Goal: Task Accomplishment & Management: Complete application form

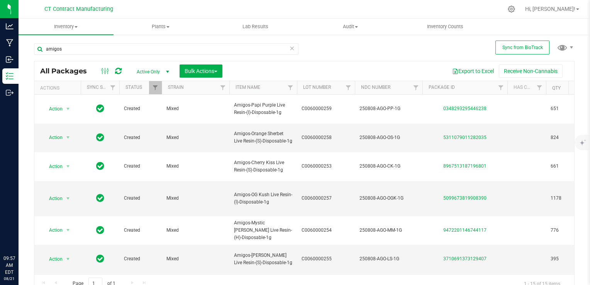
click at [12, 91] on icon at bounding box center [10, 93] width 8 height 8
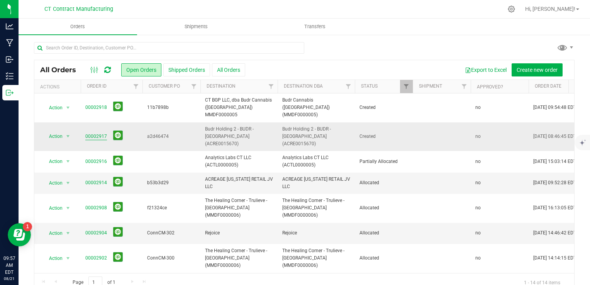
click at [98, 133] on link "00002917" at bounding box center [96, 136] width 22 height 7
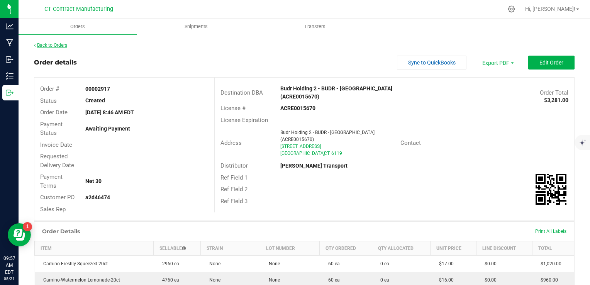
click at [67, 45] on link "Back to Orders" at bounding box center [50, 44] width 33 height 5
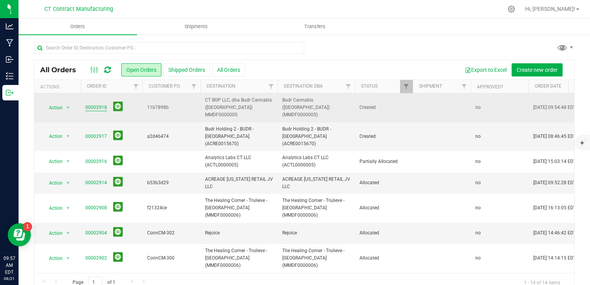
click at [92, 104] on link "00002918" at bounding box center [96, 107] width 22 height 7
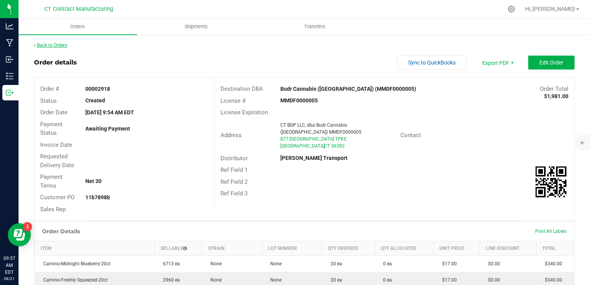
click at [47, 47] on link "Back to Orders" at bounding box center [50, 44] width 33 height 5
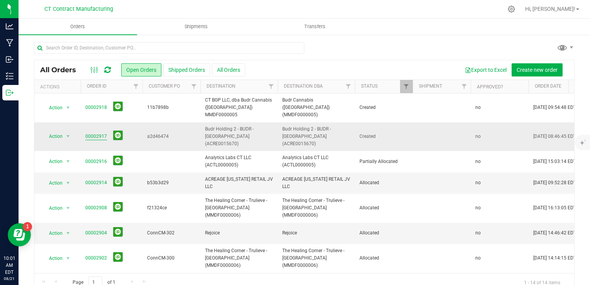
click at [100, 133] on link "00002917" at bounding box center [96, 136] width 22 height 7
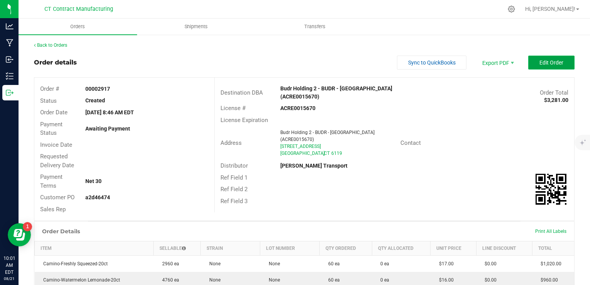
click at [545, 67] on button "Edit Order" at bounding box center [551, 63] width 46 height 14
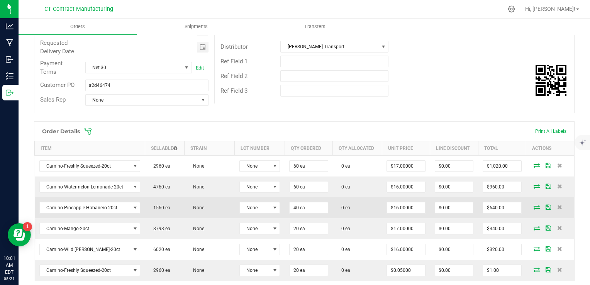
scroll to position [193, 0]
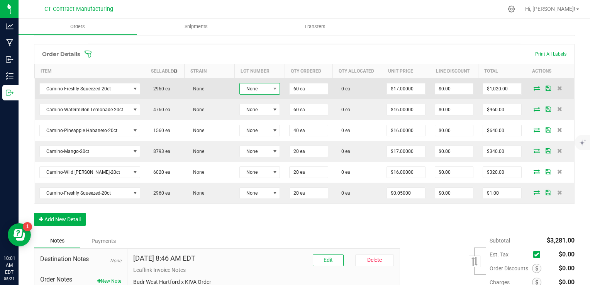
click at [259, 90] on span "None" at bounding box center [255, 88] width 30 height 11
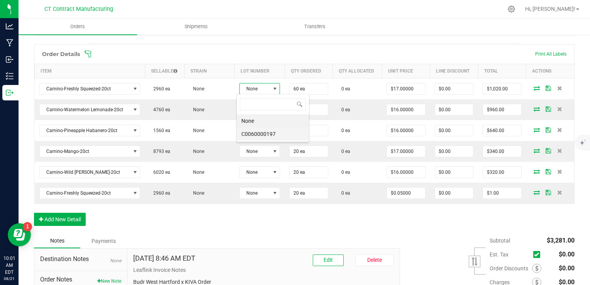
click at [265, 135] on li "C0060000197" at bounding box center [273, 133] width 72 height 13
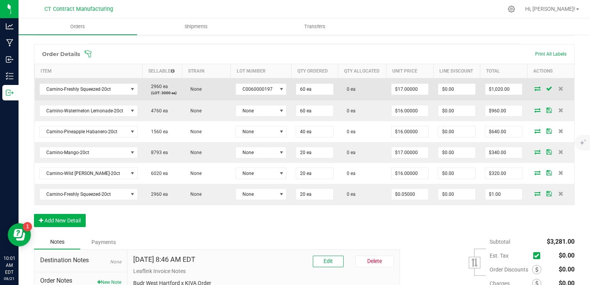
click at [534, 88] on icon at bounding box center [537, 88] width 6 height 5
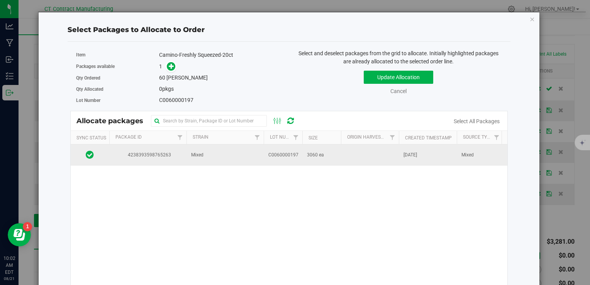
click at [281, 151] on span "C0060000197" at bounding box center [283, 154] width 30 height 7
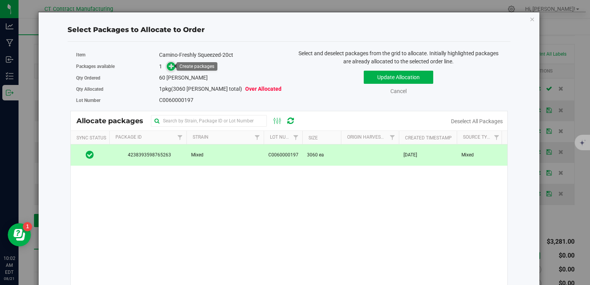
click at [169, 67] on icon at bounding box center [171, 65] width 5 height 5
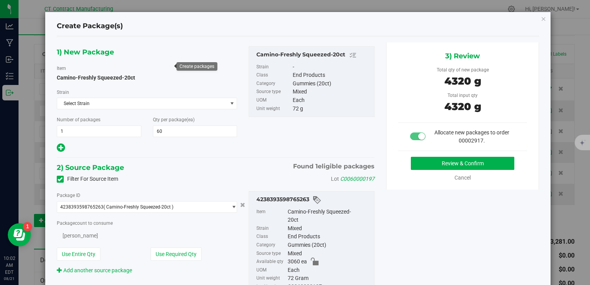
type input "60"
click at [429, 159] on button "Review & Confirm" at bounding box center [462, 163] width 103 height 13
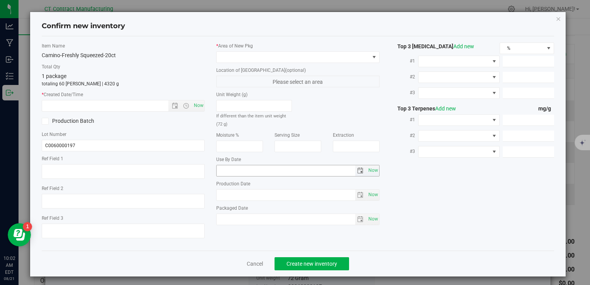
type textarea "250606-CAMFS005"
click at [195, 103] on span "Now" at bounding box center [198, 105] width 13 height 11
type input "[DATE] 10:02 AM"
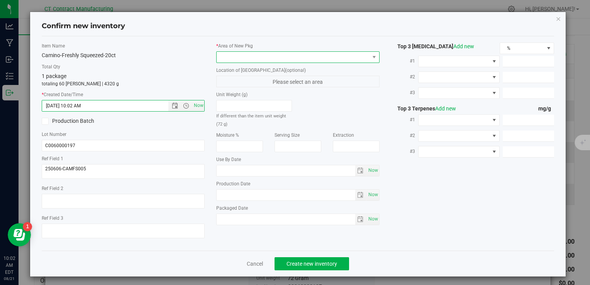
click at [228, 54] on span at bounding box center [293, 57] width 152 height 11
click at [235, 60] on span at bounding box center [293, 57] width 152 height 11
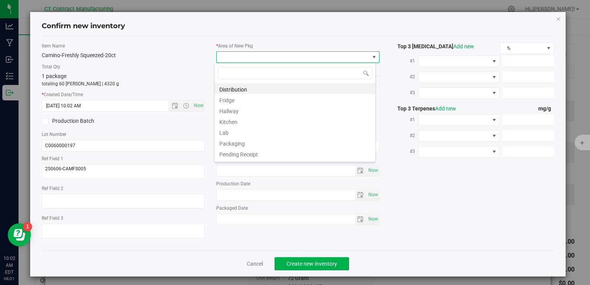
scroll to position [11, 161]
click at [240, 82] on div "Distribution Fridge Hallway Kitchen Lab Packaging Pending Receipt Processing Qu…" at bounding box center [294, 113] width 161 height 100
click at [252, 85] on li "Distribution" at bounding box center [295, 88] width 161 height 11
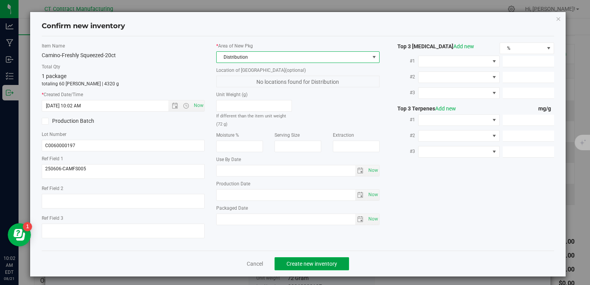
click at [335, 263] on button "Create new inventory" at bounding box center [311, 263] width 74 height 13
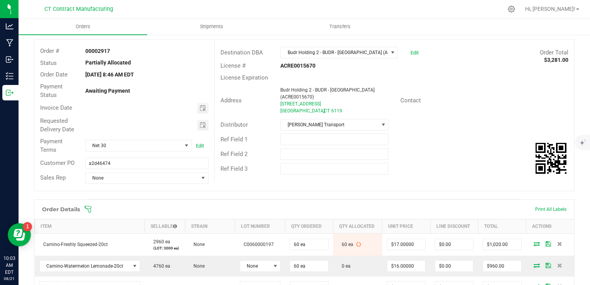
scroll to position [77, 0]
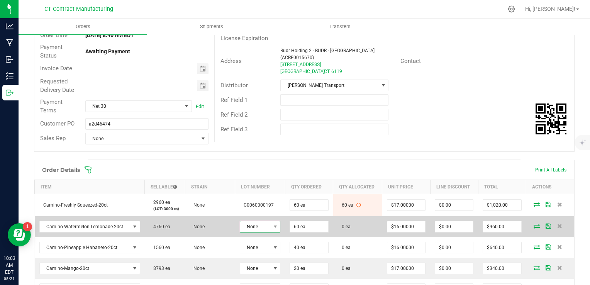
click at [261, 223] on span "None" at bounding box center [255, 226] width 30 height 11
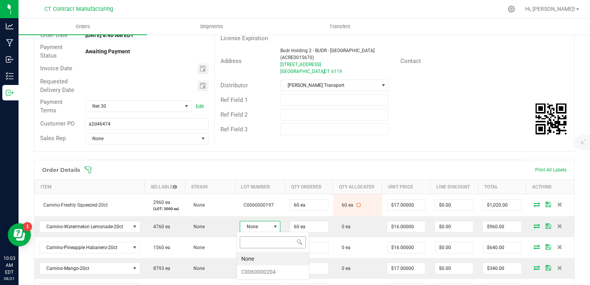
scroll to position [11, 40]
click at [273, 268] on li "C0060000204" at bounding box center [273, 271] width 72 height 13
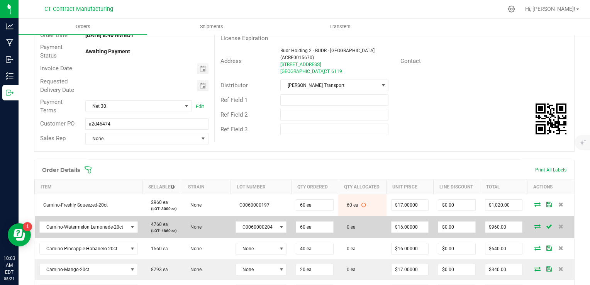
click at [534, 228] on icon at bounding box center [537, 226] width 6 height 5
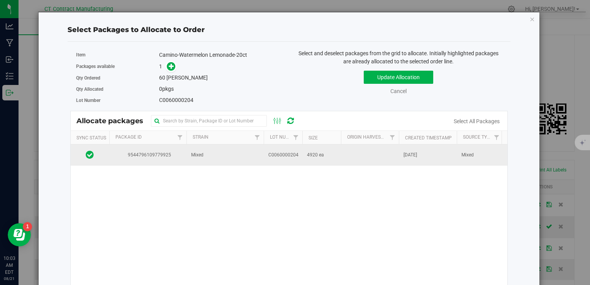
click at [240, 157] on td "Mixed" at bounding box center [224, 154] width 77 height 21
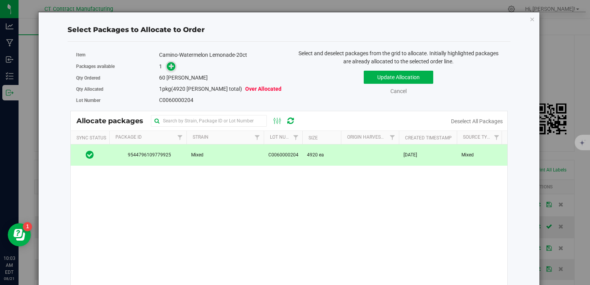
click at [172, 65] on icon at bounding box center [171, 65] width 5 height 5
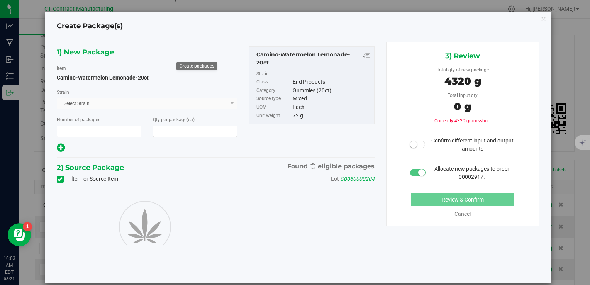
type input "1"
type input "60"
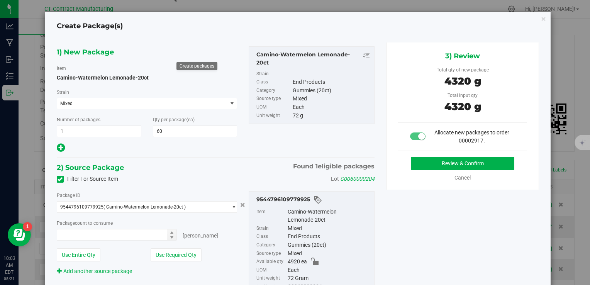
type input "60 ea"
click at [420, 158] on button "Review & Confirm" at bounding box center [462, 163] width 103 height 13
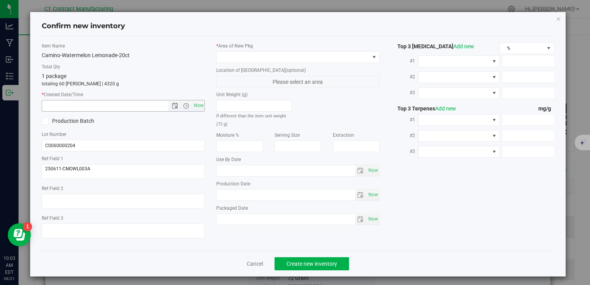
click at [202, 105] on span "Now" at bounding box center [123, 106] width 163 height 12
click at [198, 103] on span "Now" at bounding box center [198, 105] width 13 height 11
type input "[DATE] 10:03 AM"
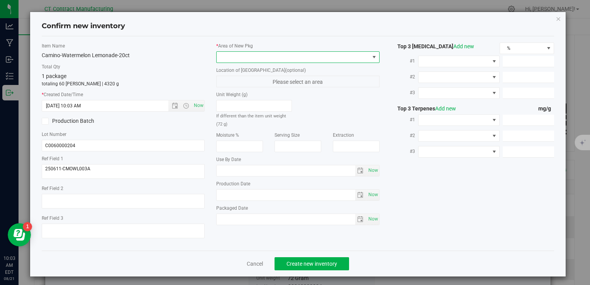
click at [232, 55] on span at bounding box center [293, 57] width 152 height 11
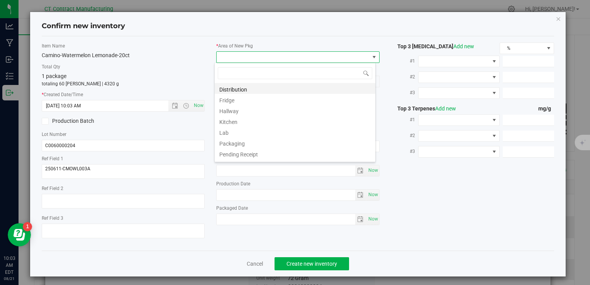
scroll to position [11, 161]
click at [241, 90] on li "Distribution" at bounding box center [295, 88] width 161 height 11
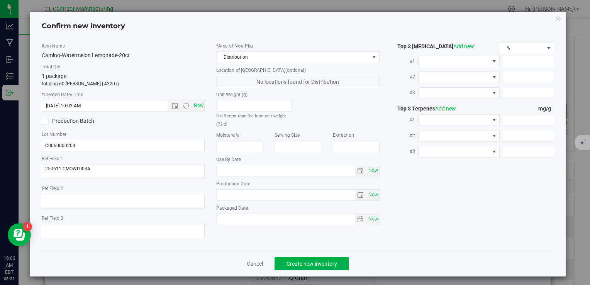
click at [317, 253] on div "Cancel Create new inventory" at bounding box center [298, 263] width 512 height 26
click at [316, 257] on button "Create new inventory" at bounding box center [311, 263] width 74 height 13
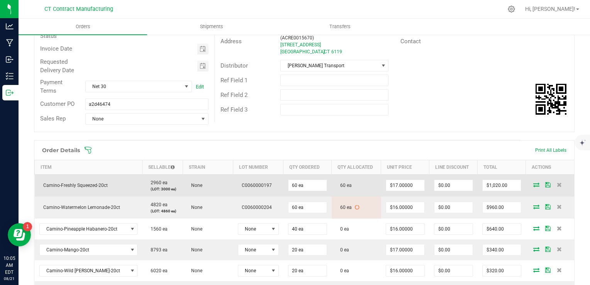
scroll to position [116, 0]
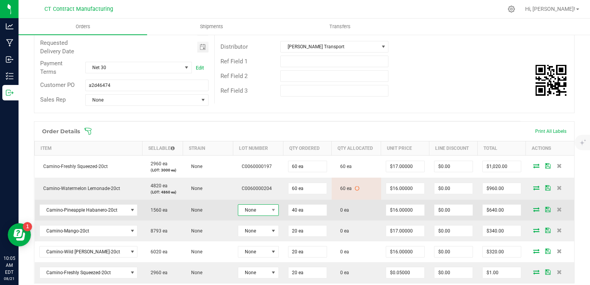
click at [271, 210] on span at bounding box center [274, 210] width 10 height 11
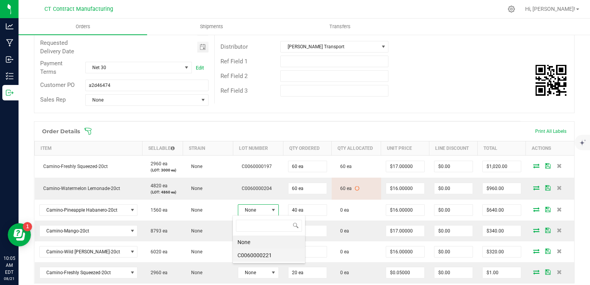
click at [274, 255] on li "C0060000221" at bounding box center [269, 255] width 72 height 13
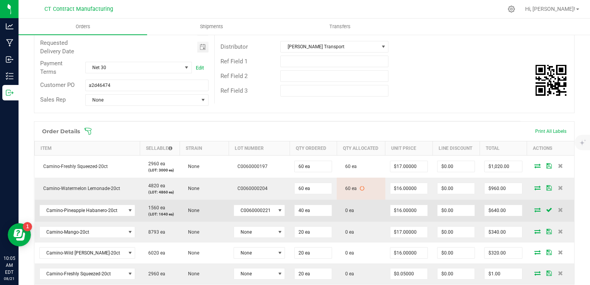
click at [534, 210] on icon at bounding box center [537, 209] width 6 height 5
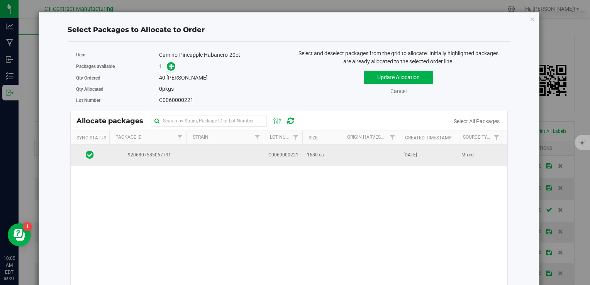
click at [165, 157] on span "9206807585067791" at bounding box center [148, 154] width 68 height 7
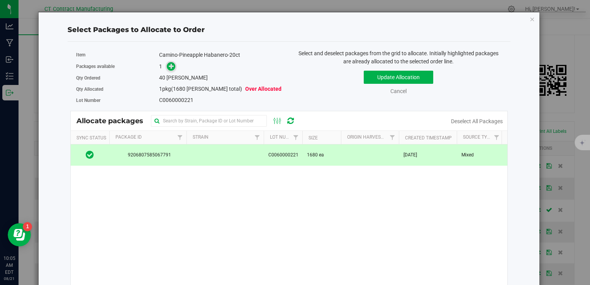
click at [167, 68] on span at bounding box center [171, 66] width 9 height 9
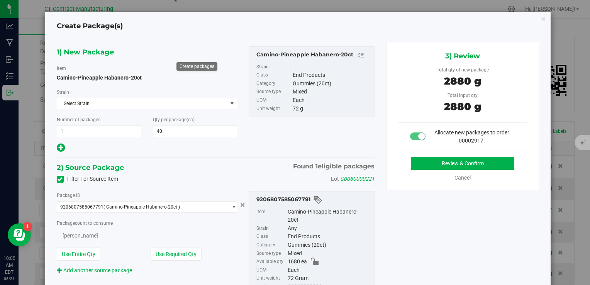
type input "40"
click at [412, 167] on button "Review & Confirm" at bounding box center [462, 163] width 103 height 13
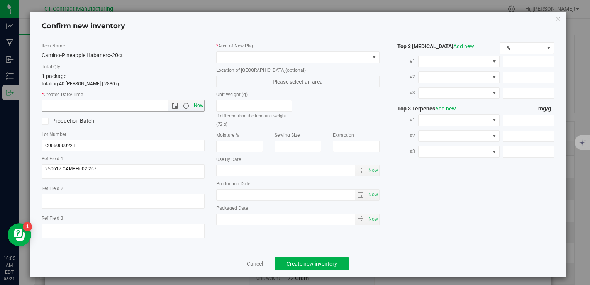
click at [200, 105] on span "Now" at bounding box center [198, 105] width 13 height 11
type input "[DATE] 10:05 AM"
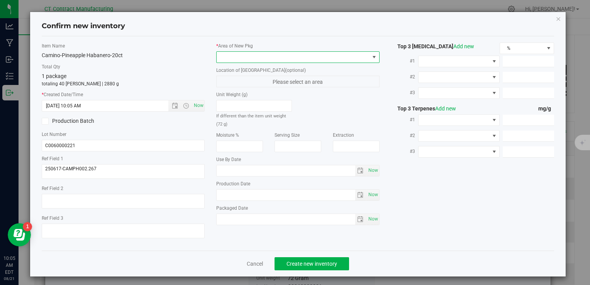
click at [234, 56] on span at bounding box center [293, 57] width 152 height 11
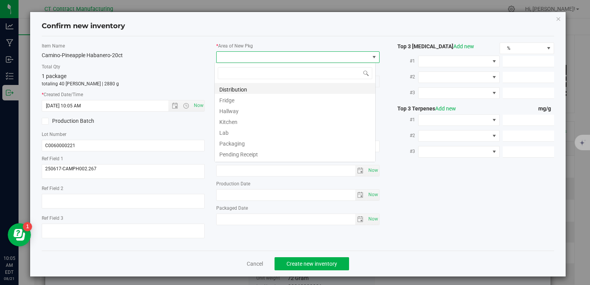
scroll to position [11, 161]
click at [244, 89] on li "Distribution" at bounding box center [295, 88] width 161 height 11
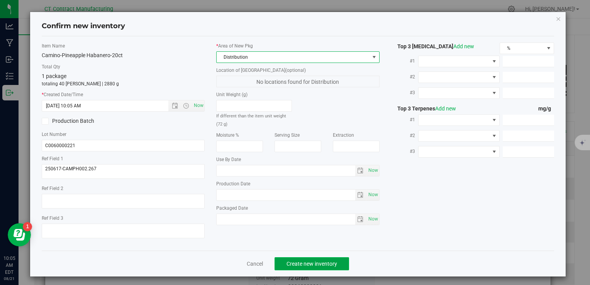
click at [297, 265] on span "Create new inventory" at bounding box center [311, 264] width 51 height 6
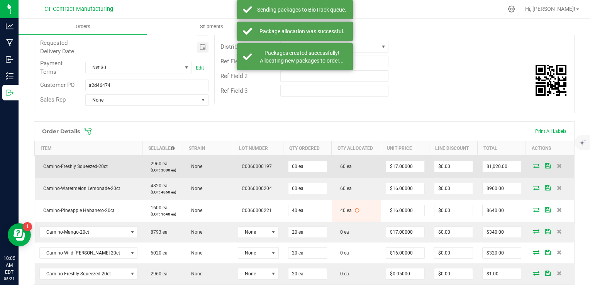
scroll to position [154, 0]
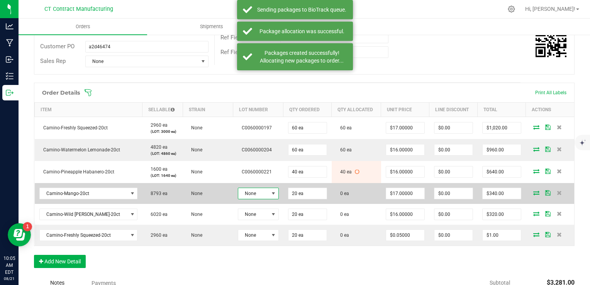
click at [258, 192] on span "None" at bounding box center [253, 193] width 30 height 11
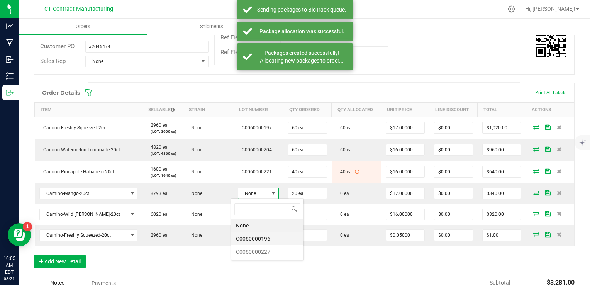
scroll to position [11, 41]
click at [271, 240] on li "C0060000196" at bounding box center [267, 238] width 72 height 13
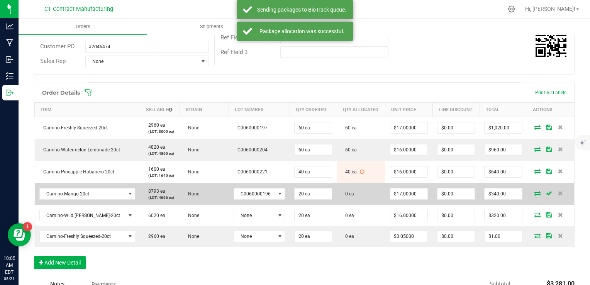
click at [534, 192] on icon at bounding box center [537, 193] width 6 height 5
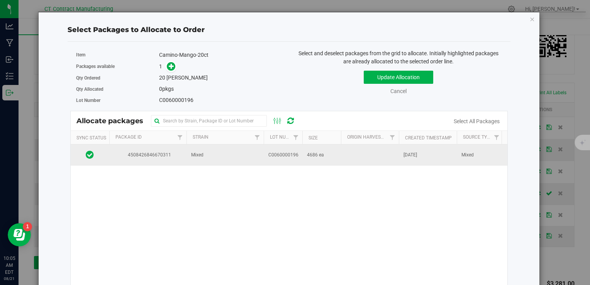
click at [249, 155] on td "Mixed" at bounding box center [224, 154] width 77 height 21
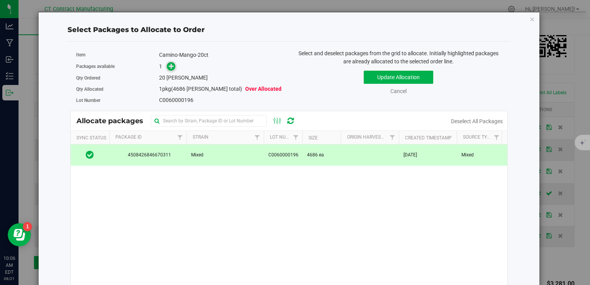
click at [171, 67] on icon at bounding box center [171, 65] width 5 height 5
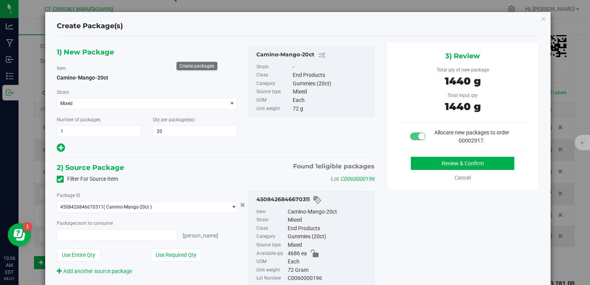
type input "20 ea"
click at [451, 158] on button "Review & Confirm" at bounding box center [462, 163] width 103 height 13
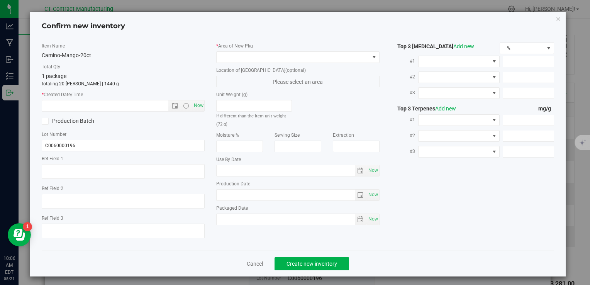
type textarea "250604-CAMMGO003"
click at [195, 108] on span "Now" at bounding box center [198, 105] width 13 height 11
type input "[DATE] 10:06 AM"
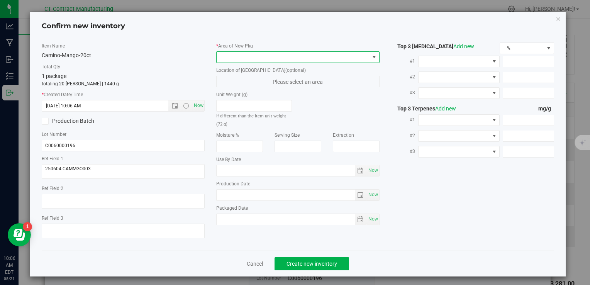
click at [239, 52] on span at bounding box center [293, 57] width 152 height 11
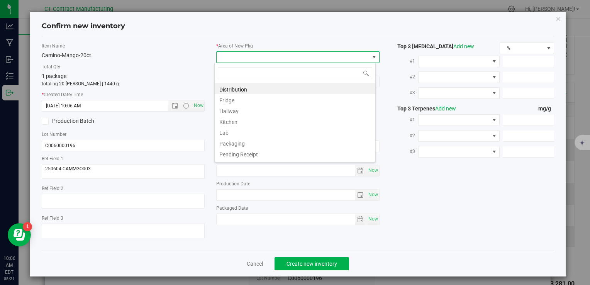
scroll to position [11, 161]
click at [246, 88] on li "Distribution" at bounding box center [295, 88] width 161 height 11
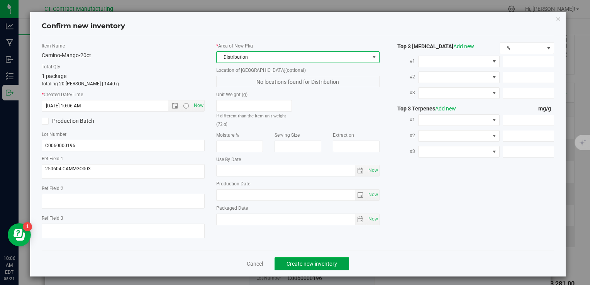
click at [316, 267] on button "Create new inventory" at bounding box center [311, 263] width 74 height 13
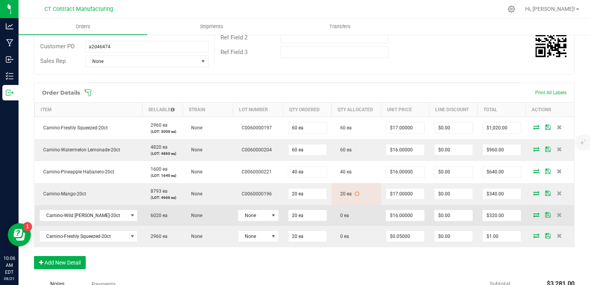
click at [264, 220] on td "None" at bounding box center [258, 215] width 50 height 21
click at [270, 215] on span at bounding box center [273, 215] width 6 height 6
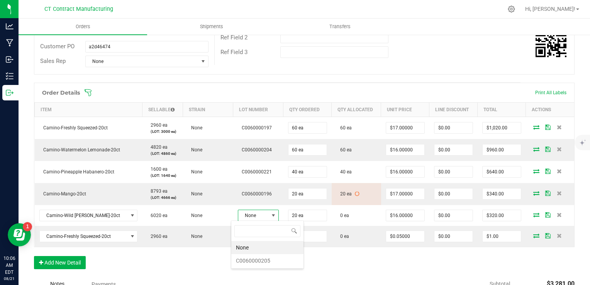
scroll to position [11, 41]
click at [268, 260] on li "C0060000205" at bounding box center [267, 260] width 72 height 13
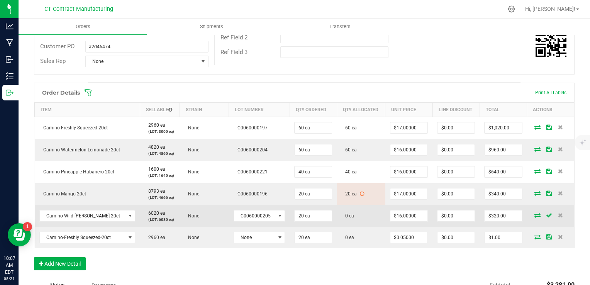
click at [534, 217] on icon at bounding box center [537, 215] width 6 height 5
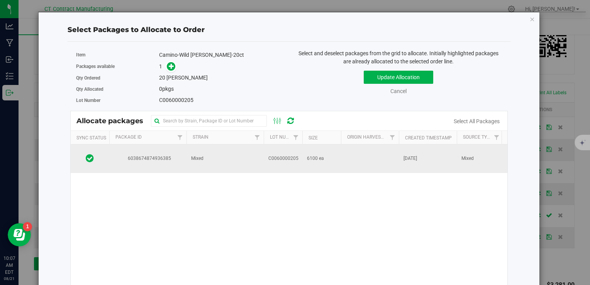
click at [264, 158] on td "C0060000205" at bounding box center [283, 158] width 39 height 29
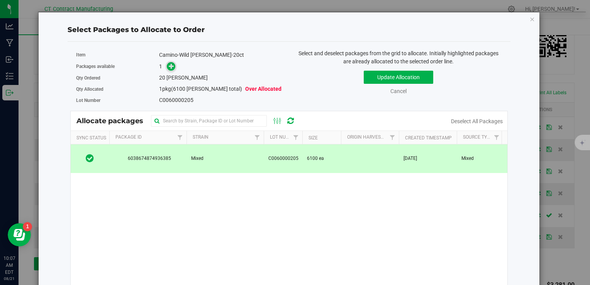
click at [169, 69] on icon at bounding box center [171, 65] width 5 height 5
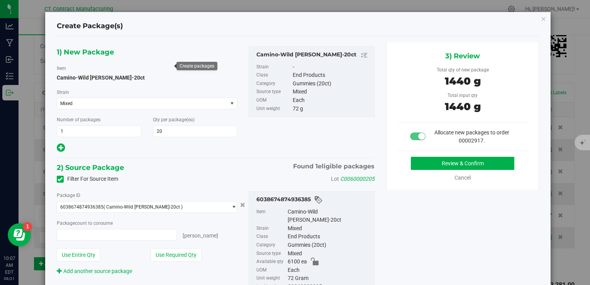
type input "20 ea"
click at [440, 169] on div "Review & Confirm Cancel" at bounding box center [462, 169] width 129 height 25
click at [440, 163] on button "Review & Confirm" at bounding box center [462, 163] width 103 height 13
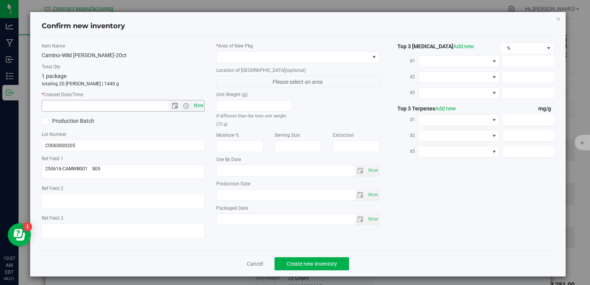
click at [195, 108] on span "Now" at bounding box center [198, 105] width 13 height 11
type input "[DATE] 10:07 AM"
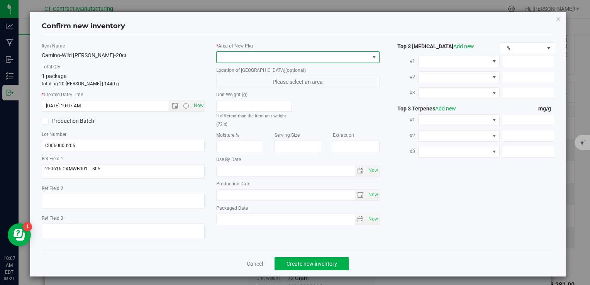
click at [244, 57] on span at bounding box center [293, 57] width 152 height 11
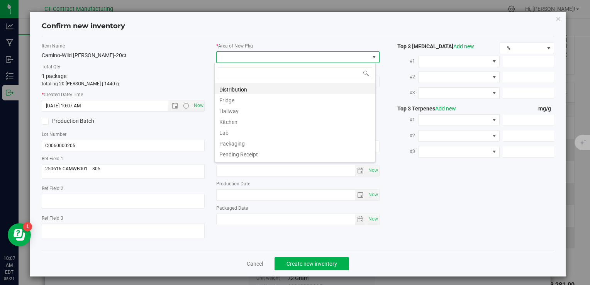
scroll to position [11, 161]
click at [244, 87] on li "Distribution" at bounding box center [295, 88] width 161 height 11
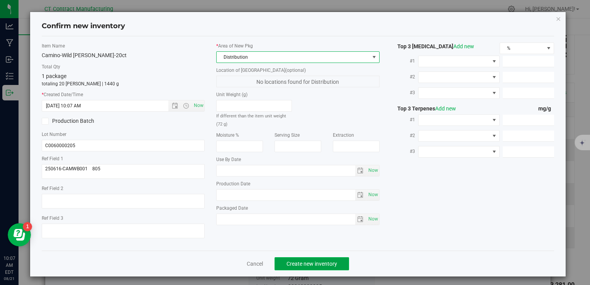
click at [319, 262] on span "Create new inventory" at bounding box center [311, 264] width 51 height 6
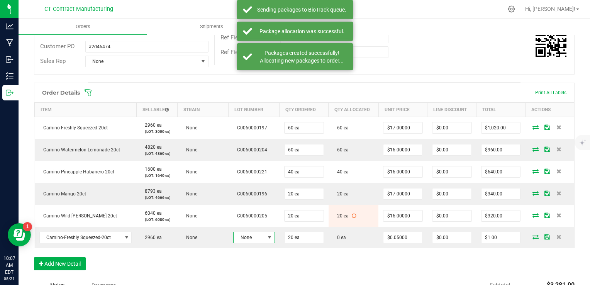
click at [260, 238] on span "None" at bounding box center [248, 237] width 31 height 11
click at [276, 218] on li "C0060000197" at bounding box center [267, 223] width 72 height 13
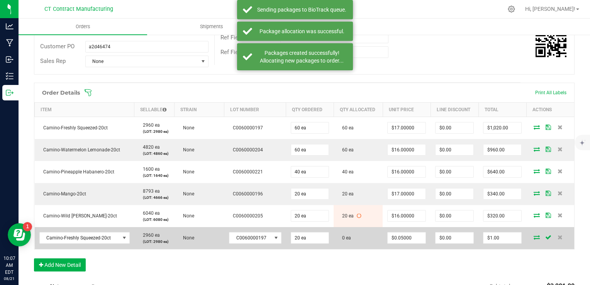
click at [533, 235] on icon at bounding box center [536, 237] width 6 height 5
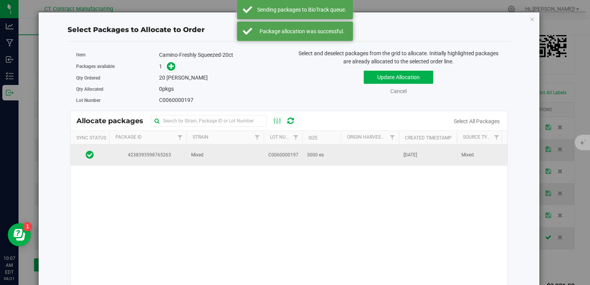
click at [236, 149] on td "Mixed" at bounding box center [224, 154] width 77 height 21
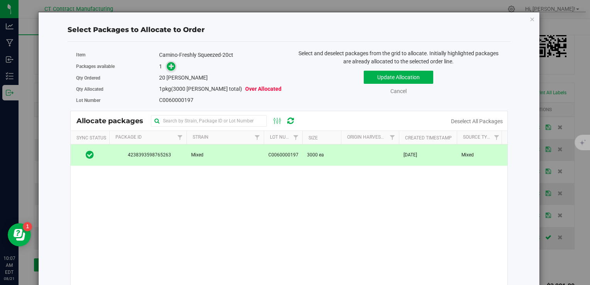
click at [172, 65] on icon at bounding box center [171, 65] width 5 height 5
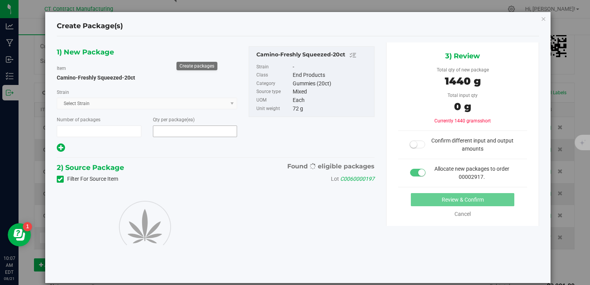
type input "1"
type input "20"
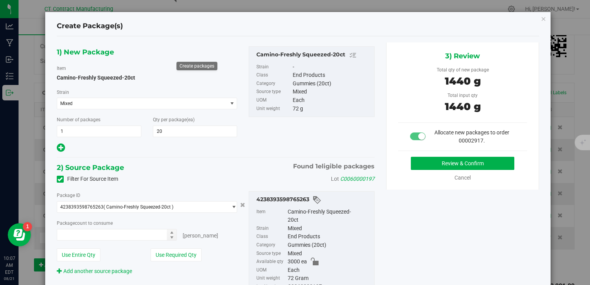
type input "20 ea"
click at [420, 164] on button "Review & Confirm" at bounding box center [462, 163] width 103 height 13
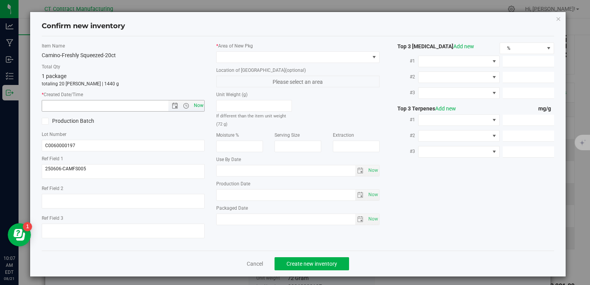
click at [198, 104] on span "Now" at bounding box center [198, 105] width 13 height 11
type input "[DATE] 10:07 AM"
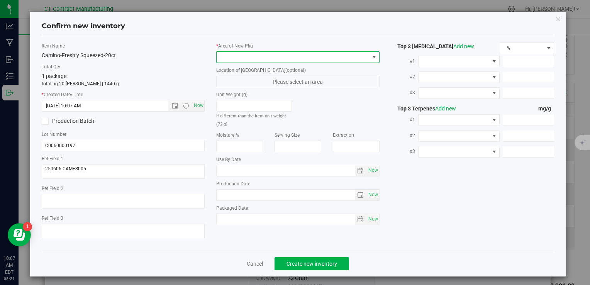
click at [235, 56] on span at bounding box center [293, 57] width 152 height 11
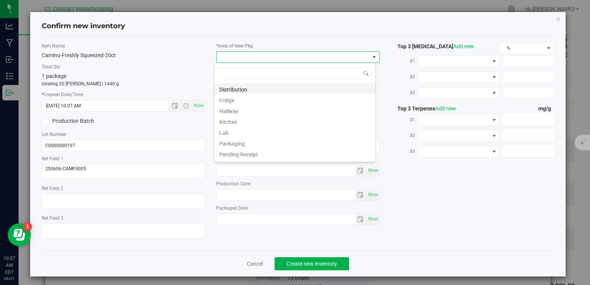
scroll to position [11, 161]
click at [269, 88] on li "Distribution" at bounding box center [295, 88] width 161 height 11
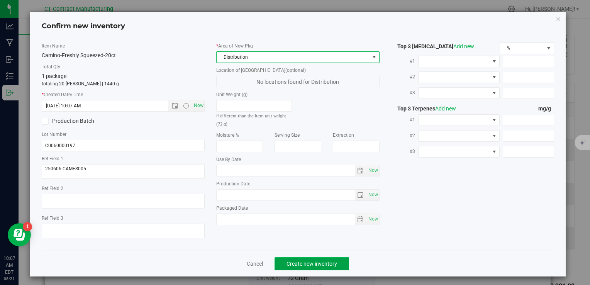
click at [325, 268] on button "Create new inventory" at bounding box center [311, 263] width 74 height 13
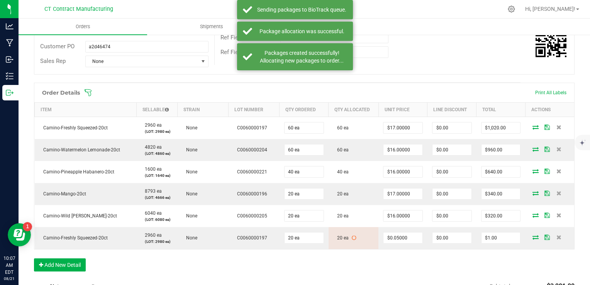
click at [308, 261] on div "Order Details Print All Labels Item Sellable Strain Lot Number Qty Ordered Qty …" at bounding box center [304, 181] width 540 height 196
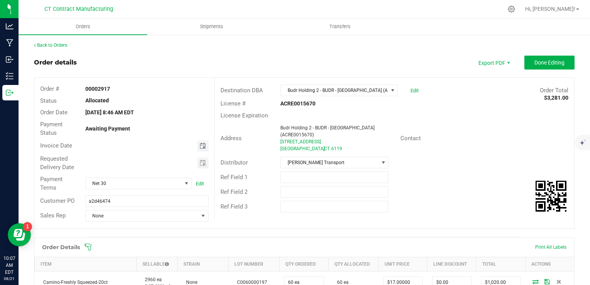
click at [200, 147] on span "Toggle calendar" at bounding box center [203, 146] width 6 height 6
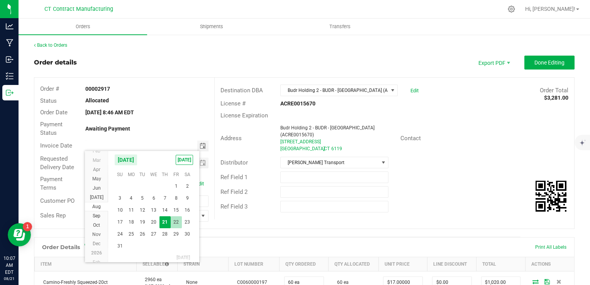
click at [174, 218] on span "22" at bounding box center [176, 222] width 11 height 12
type input "[DATE]"
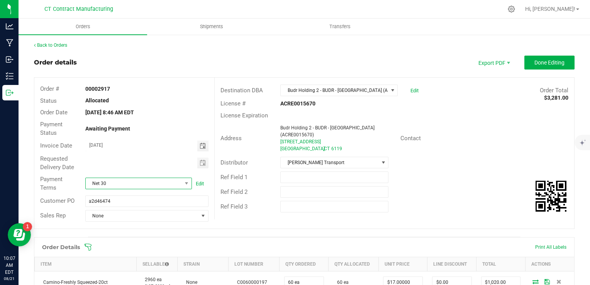
click at [144, 179] on span "Net 30" at bounding box center [134, 183] width 96 height 11
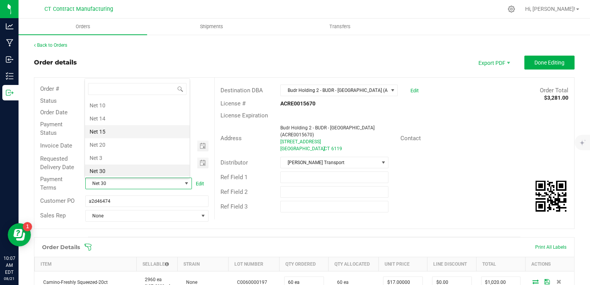
scroll to position [0, 0]
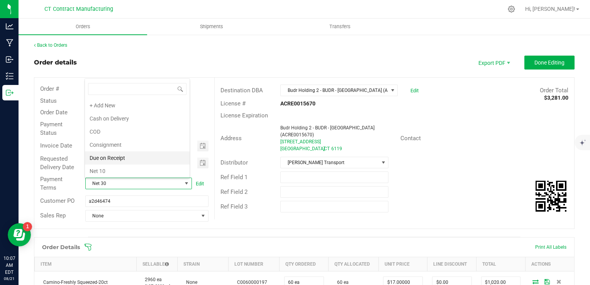
click at [123, 155] on li "Due on Receipt" at bounding box center [137, 157] width 105 height 13
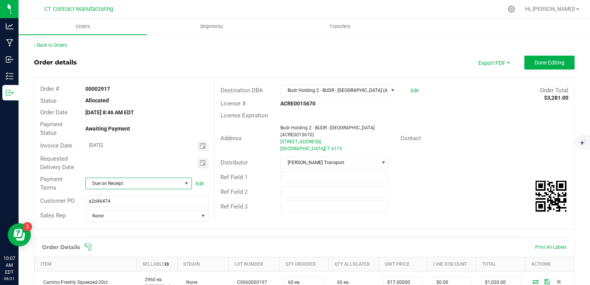
click at [221, 66] on div "Order details Export PDF Done Editing" at bounding box center [304, 63] width 540 height 14
click at [543, 63] on span "Done Editing" at bounding box center [549, 62] width 30 height 6
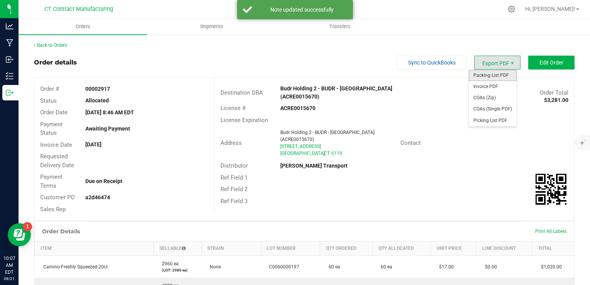
click at [491, 74] on span "Packing List PDF" at bounding box center [493, 75] width 48 height 11
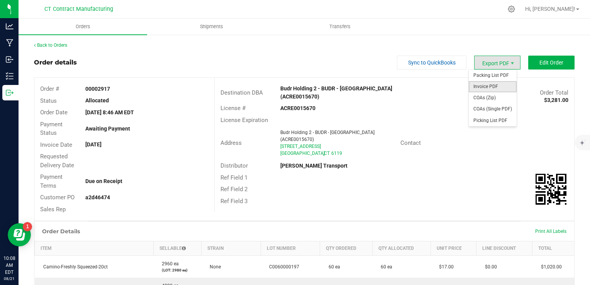
click at [503, 83] on span "Invoice PDF" at bounding box center [493, 86] width 48 height 11
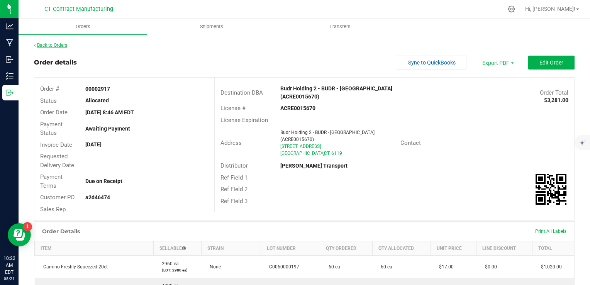
click at [58, 44] on link "Back to Orders" at bounding box center [50, 44] width 33 height 5
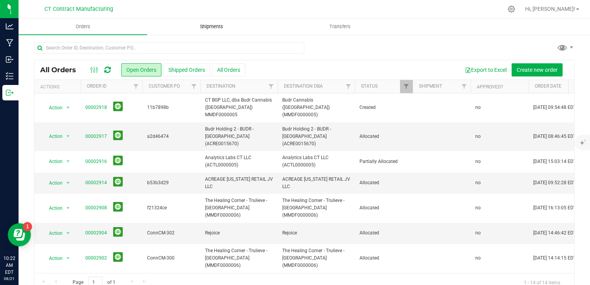
click at [213, 28] on span "Shipments" at bounding box center [211, 26] width 44 height 7
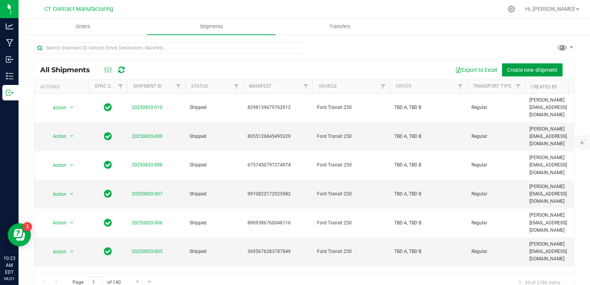
click at [519, 67] on span "Create new shipment" at bounding box center [532, 70] width 51 height 6
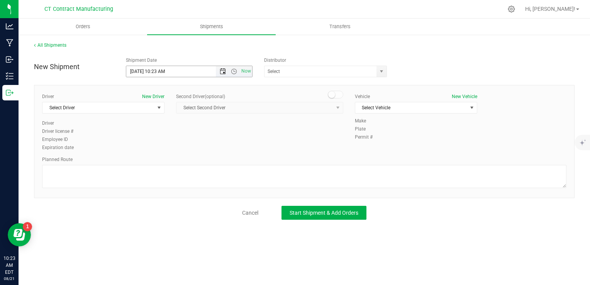
click at [220, 72] on span "Open the date view" at bounding box center [223, 71] width 6 height 6
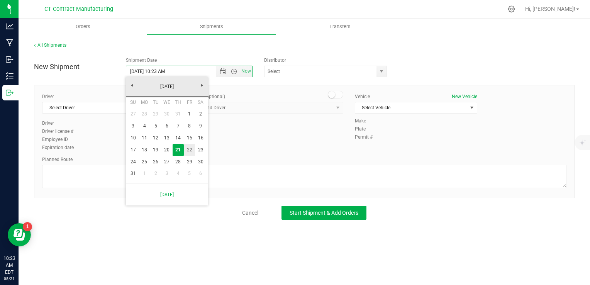
click at [185, 146] on link "22" at bounding box center [189, 150] width 11 height 12
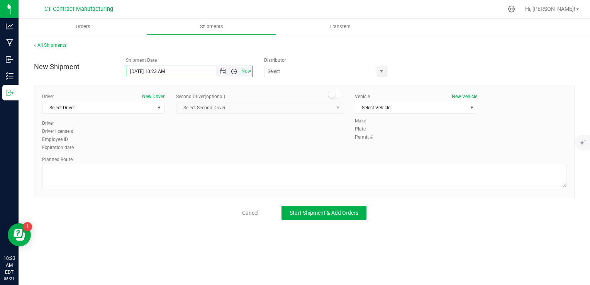
click at [232, 68] on span "Open the time view" at bounding box center [234, 71] width 6 height 6
click at [161, 89] on li "8:00 AM" at bounding box center [188, 88] width 125 height 10
type input "[DATE] 8:00 AM"
click at [378, 71] on span "select" at bounding box center [381, 71] width 6 height 6
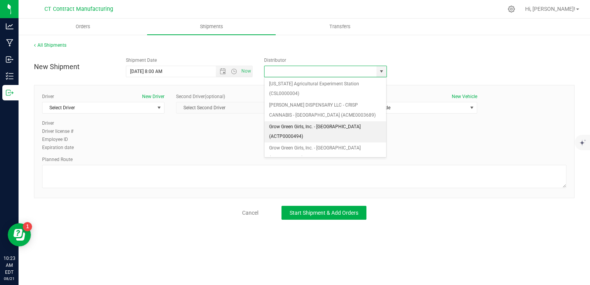
scroll to position [77, 0]
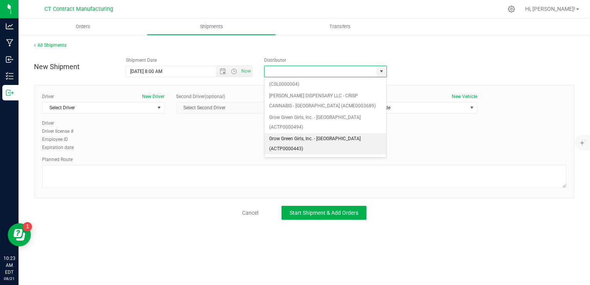
click at [321, 133] on li "Grow Green Girls, Inc. - [GEOGRAPHIC_DATA] (ACTP0000443)" at bounding box center [325, 143] width 122 height 21
type input "Grow Green Girls, Inc. - [GEOGRAPHIC_DATA] (ACTP0000443)"
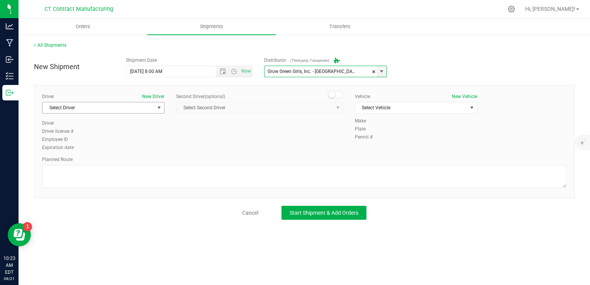
click at [103, 107] on span "Select Driver" at bounding box center [98, 107] width 112 height 11
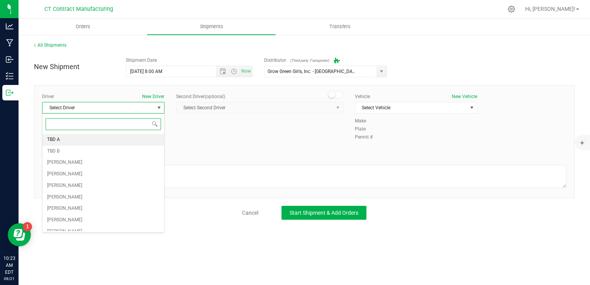
click at [61, 139] on li "TBD A" at bounding box center [103, 140] width 122 height 12
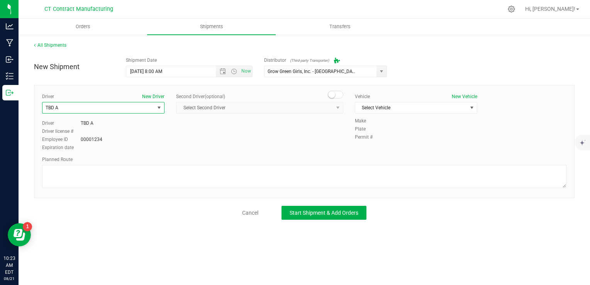
click at [330, 95] on small at bounding box center [331, 94] width 7 height 7
click at [313, 108] on span "Select Second Driver" at bounding box center [254, 107] width 157 height 11
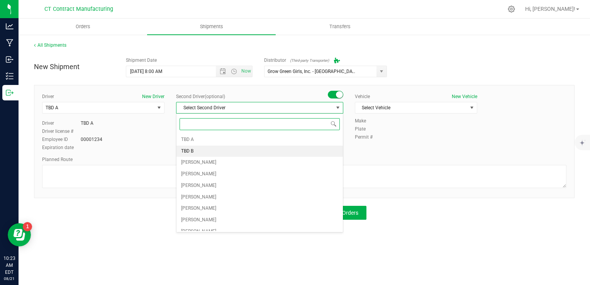
click at [240, 149] on li "TBD B" at bounding box center [259, 151] width 166 height 12
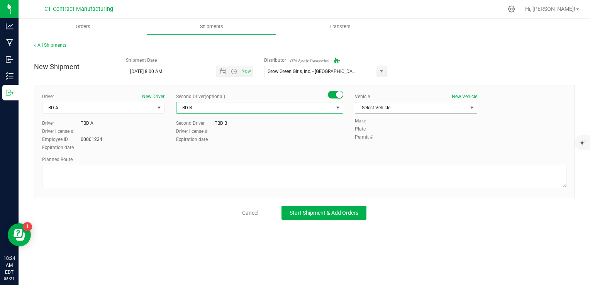
click at [389, 107] on span "Select Vehicle" at bounding box center [411, 107] width 112 height 11
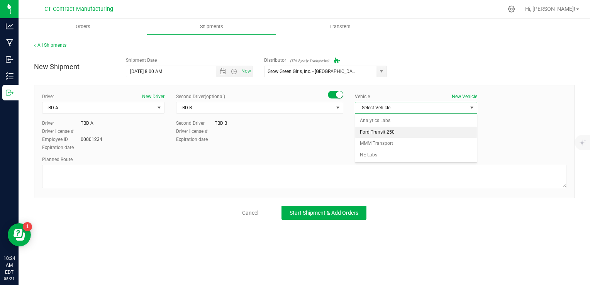
click at [385, 134] on li "Ford Transit 250" at bounding box center [416, 133] width 122 height 12
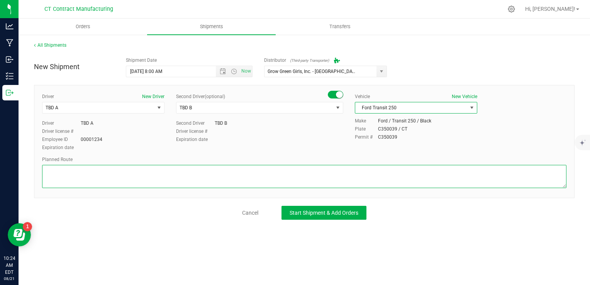
click at [289, 174] on textarea at bounding box center [304, 176] width 524 height 23
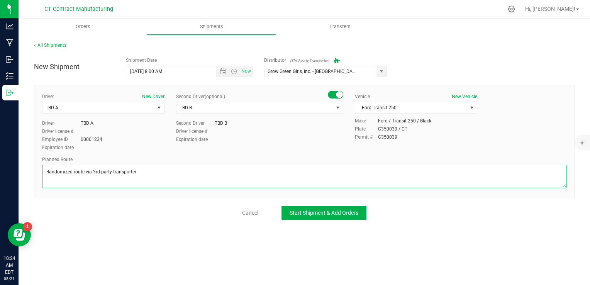
click at [289, 174] on textarea at bounding box center [304, 176] width 524 height 23
type textarea "Randomized route via 3rd party transporter"
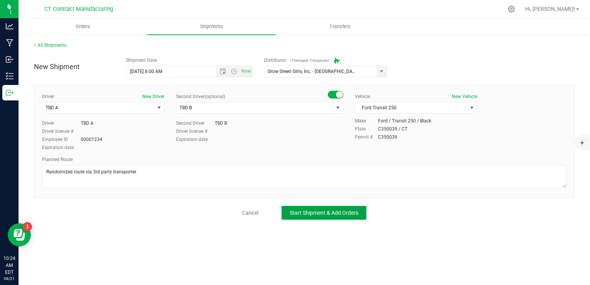
click at [318, 213] on span "Start Shipment & Add Orders" at bounding box center [323, 213] width 69 height 6
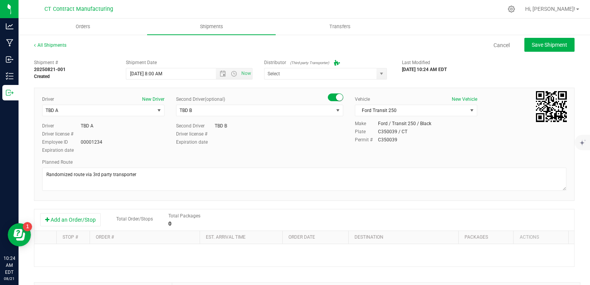
type input "Grow Green Girls, Inc. - [GEOGRAPHIC_DATA] (ACTP0000443)"
click at [79, 218] on button "Add an Order/Stop" at bounding box center [70, 219] width 61 height 13
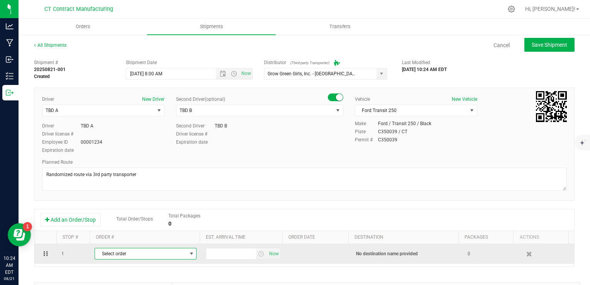
click at [178, 252] on span "Select order" at bounding box center [140, 253] width 91 height 11
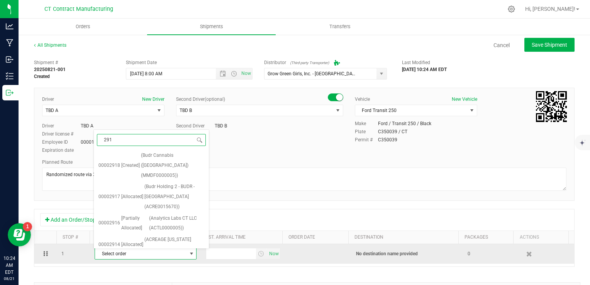
type input "2914"
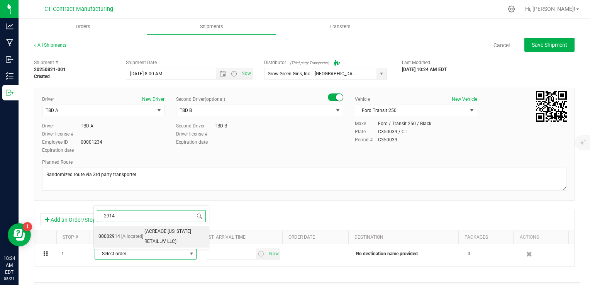
click at [178, 239] on span "(ACREAGE [US_STATE] RETAIL JV LLC)" at bounding box center [174, 237] width 60 height 20
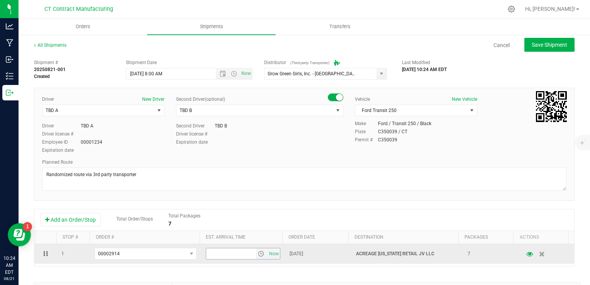
click at [258, 254] on span "select" at bounding box center [261, 253] width 6 height 6
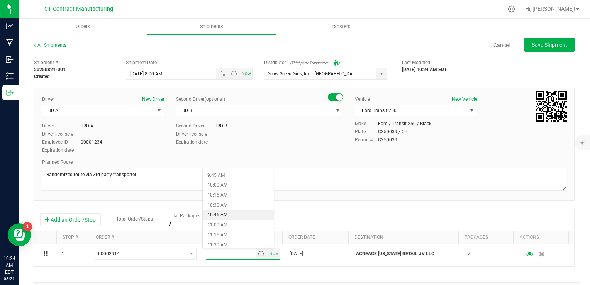
scroll to position [347, 0]
click at [235, 226] on li "10:00 AM" at bounding box center [238, 224] width 71 height 10
click at [332, 210] on div "Add an Order/Stop Total Order/Stops Total Packages 7" at bounding box center [304, 220] width 540 height 22
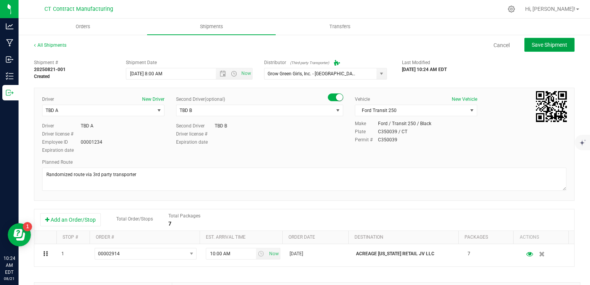
click at [563, 41] on button "Save Shipment" at bounding box center [549, 45] width 50 height 14
type input "[DATE] 12:00 PM"
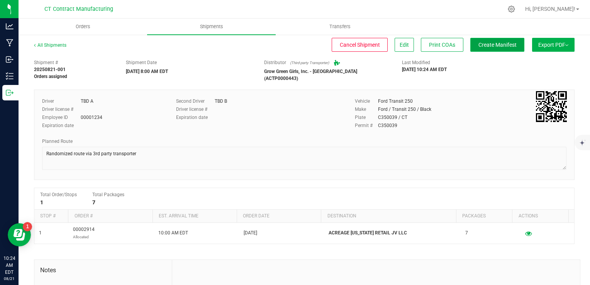
click at [486, 48] on button "Create Manifest" at bounding box center [497, 45] width 54 height 14
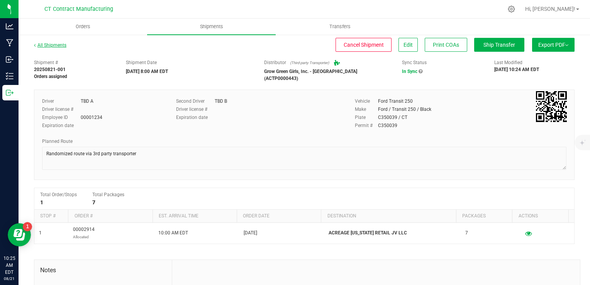
click at [60, 44] on link "All Shipments" at bounding box center [50, 44] width 32 height 5
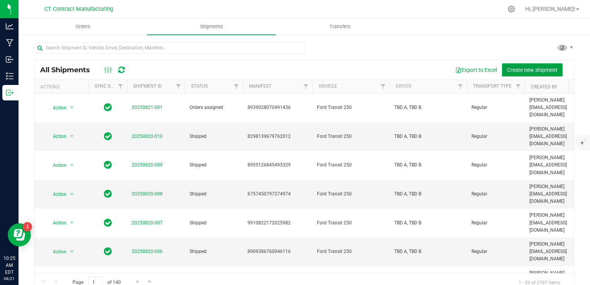
click at [518, 71] on span "Create new shipment" at bounding box center [532, 70] width 51 height 6
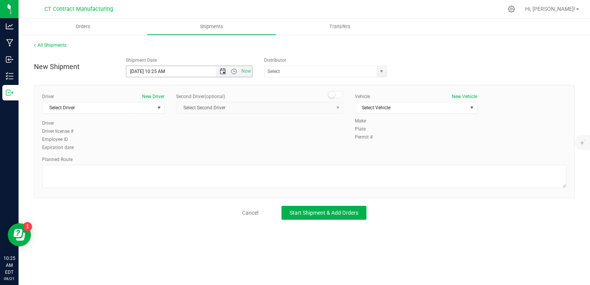
click at [221, 73] on span "Open the date view" at bounding box center [223, 71] width 6 height 6
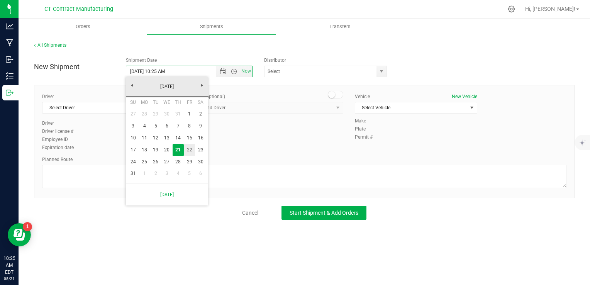
click at [190, 147] on link "22" at bounding box center [189, 150] width 11 height 12
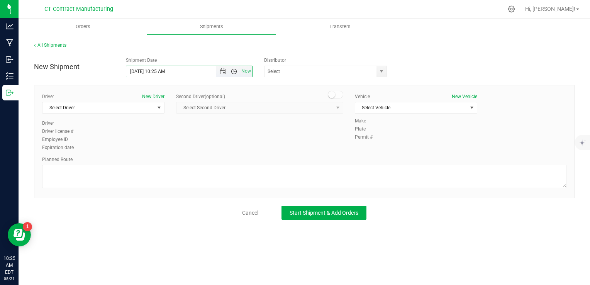
click at [233, 70] on span "Open the time view" at bounding box center [234, 71] width 6 height 6
click at [167, 98] on li "8:30 AM" at bounding box center [188, 98] width 125 height 10
type input "[DATE] 8:30 AM"
click at [380, 72] on span "select" at bounding box center [381, 71] width 6 height 6
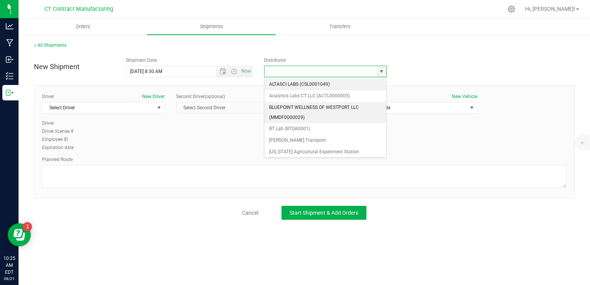
scroll to position [77, 0]
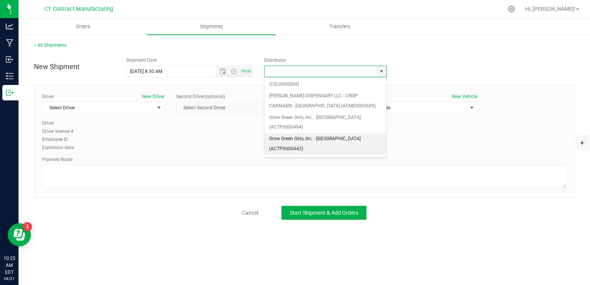
click at [335, 133] on li "Grow Green Girls, Inc. - [GEOGRAPHIC_DATA] (ACTP0000443)" at bounding box center [325, 143] width 122 height 21
type input "Grow Green Girls, Inc. - [GEOGRAPHIC_DATA] (ACTP0000443)"
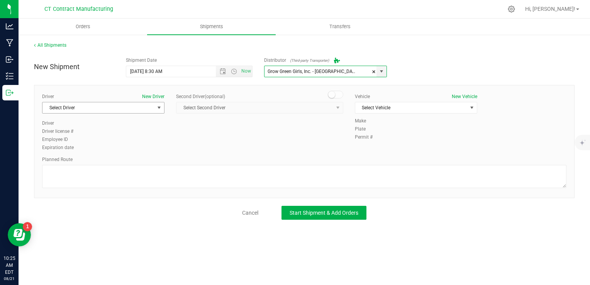
click at [151, 105] on span "Select Driver" at bounding box center [98, 107] width 112 height 11
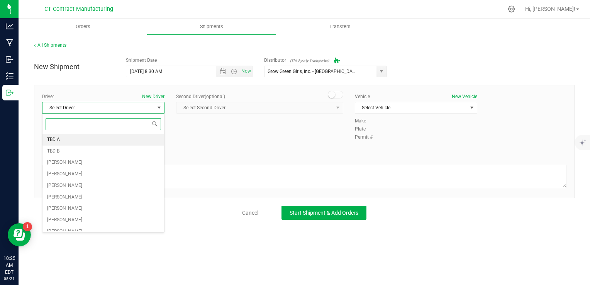
click at [78, 140] on li "TBD A" at bounding box center [103, 140] width 122 height 12
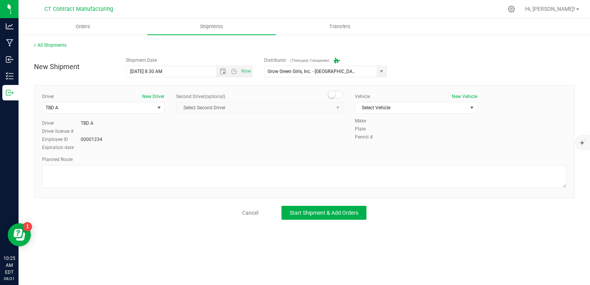
click at [337, 98] on span at bounding box center [335, 95] width 15 height 8
click at [330, 108] on span "Select Second Driver" at bounding box center [254, 107] width 157 height 11
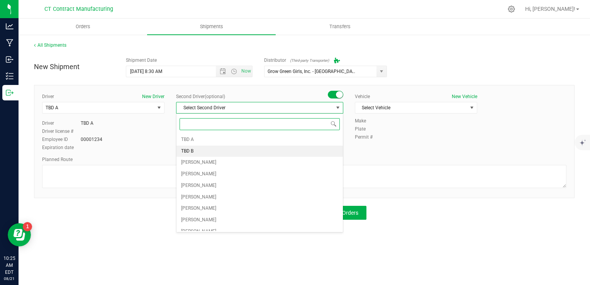
click at [241, 150] on li "TBD B" at bounding box center [259, 151] width 166 height 12
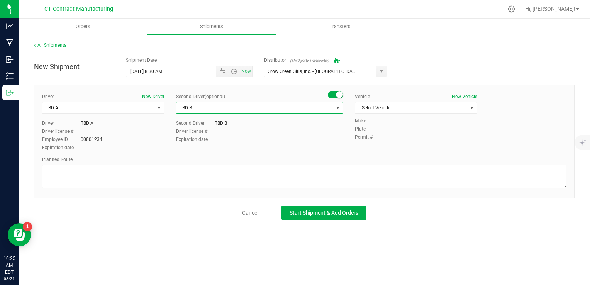
click at [397, 101] on div "Vehicle New Vehicle Select Vehicle Select Vehicle Analytics Labs Ford Transit 2…" at bounding box center [416, 105] width 134 height 24
click at [397, 108] on span "Select Vehicle" at bounding box center [411, 107] width 112 height 11
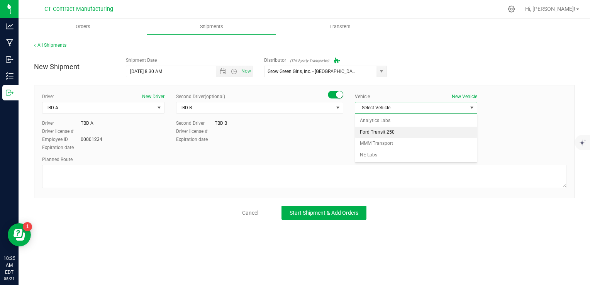
click at [394, 131] on li "Ford Transit 250" at bounding box center [416, 133] width 122 height 12
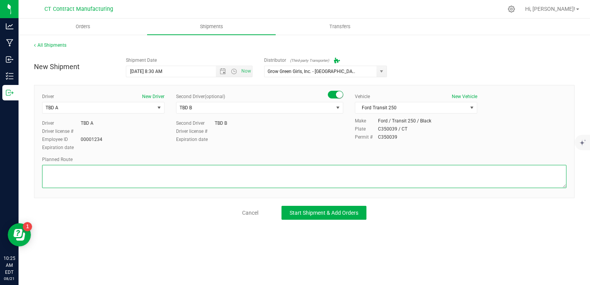
click at [332, 167] on textarea at bounding box center [304, 176] width 524 height 23
paste textarea "Randomized route via 3rd party transporter"
type textarea "Randomized route via 3rd party transporter"
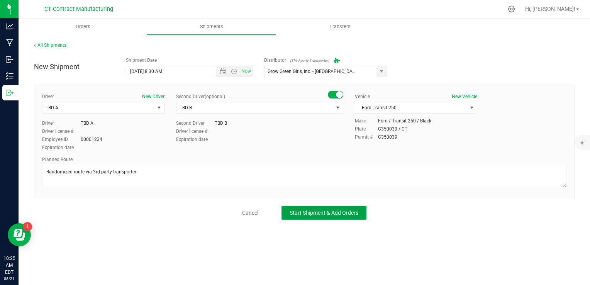
click at [311, 215] on button "Start Shipment & Add Orders" at bounding box center [323, 213] width 85 height 14
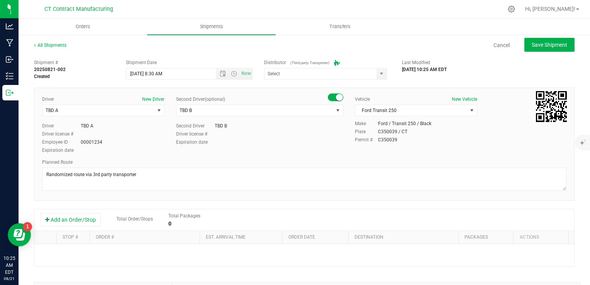
type input "Grow Green Girls, Inc. - [GEOGRAPHIC_DATA] (ACTP0000443)"
click at [85, 215] on button "Add an Order/Stop" at bounding box center [70, 219] width 61 height 13
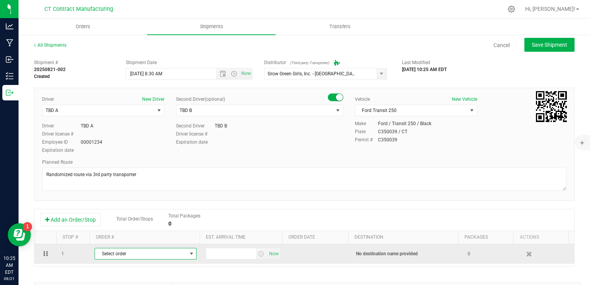
click at [186, 257] on span "select" at bounding box center [191, 253] width 10 height 11
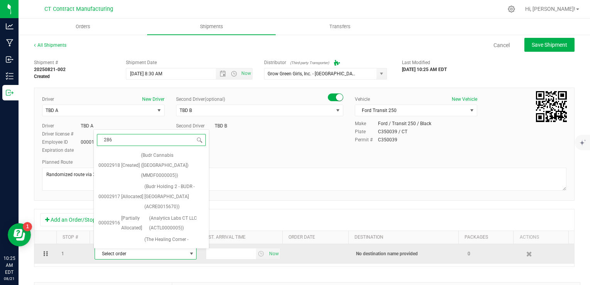
type input "2860"
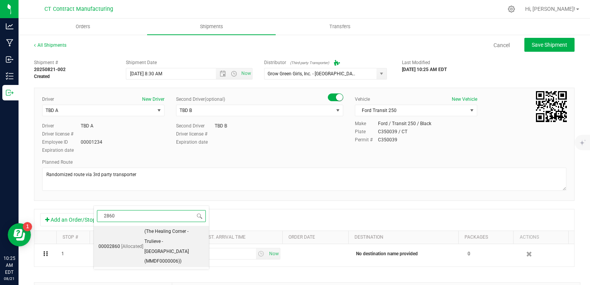
click at [171, 240] on span "(The Healing Corner - Trulieve - [GEOGRAPHIC_DATA] (MMDF0000006))" at bounding box center [174, 247] width 60 height 40
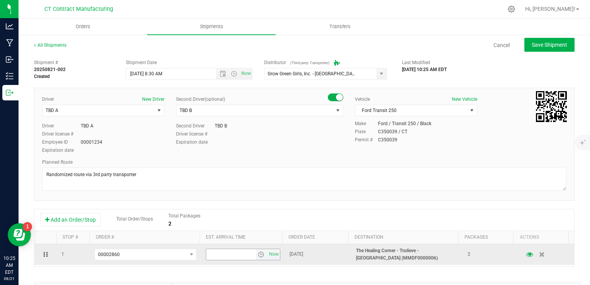
click at [258, 254] on span "select" at bounding box center [261, 254] width 6 height 6
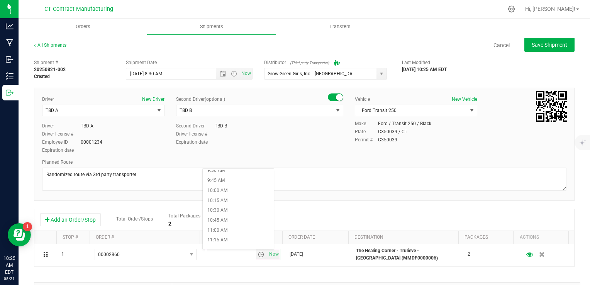
scroll to position [386, 0]
click at [225, 228] on li "11:00 AM" at bounding box center [238, 226] width 71 height 10
click at [334, 210] on div "Add an Order/Stop Total Order/Stops Total Packages 2" at bounding box center [304, 220] width 540 height 22
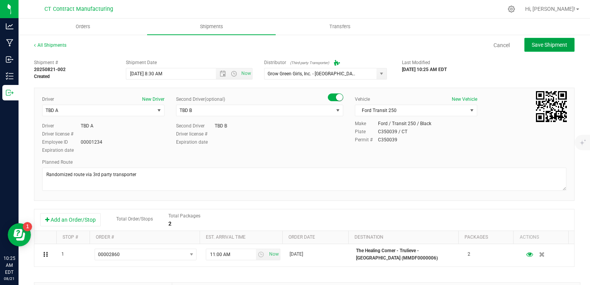
click at [545, 45] on span "Save Shipment" at bounding box center [549, 45] width 36 height 6
type input "[DATE] 12:30 PM"
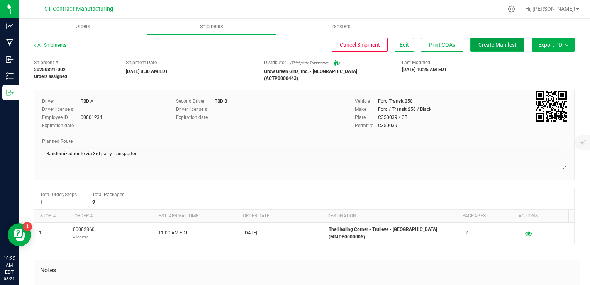
click at [489, 42] on span "Create Manifest" at bounding box center [497, 45] width 38 height 6
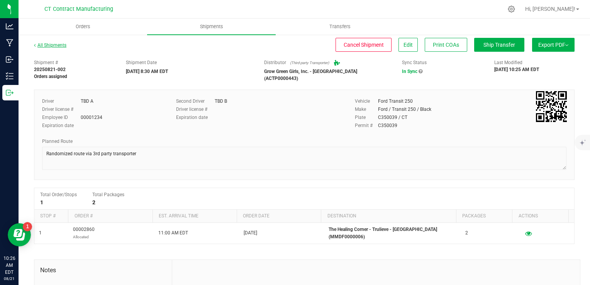
click at [52, 45] on link "All Shipments" at bounding box center [50, 44] width 32 height 5
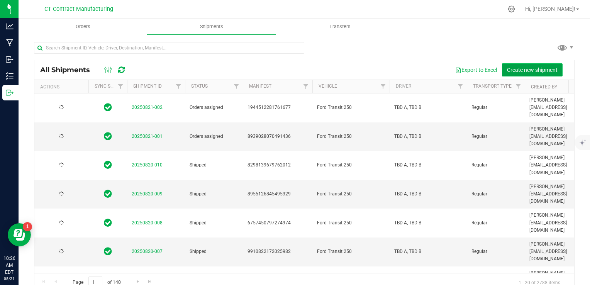
click at [530, 69] on span "Create new shipment" at bounding box center [532, 70] width 51 height 6
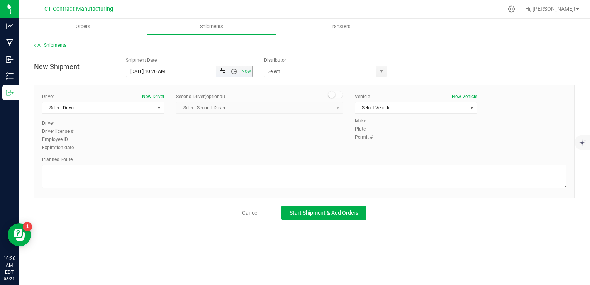
click at [227, 70] on span "Open the date view" at bounding box center [222, 71] width 13 height 6
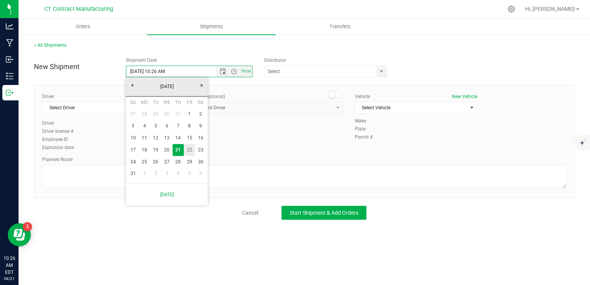
click at [185, 149] on link "22" at bounding box center [189, 150] width 11 height 12
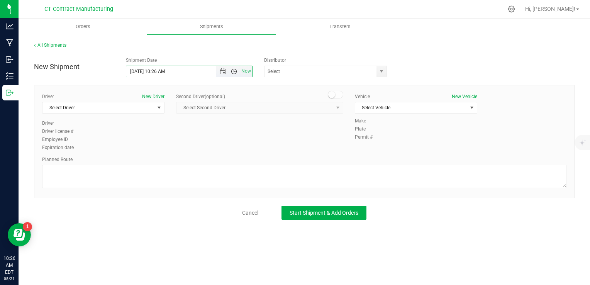
click at [235, 69] on span "Open the time view" at bounding box center [234, 71] width 6 height 6
click at [157, 126] on li "8:00 AM" at bounding box center [188, 127] width 125 height 10
type input "[DATE] 8:00 AM"
click at [374, 69] on span at bounding box center [325, 72] width 123 height 12
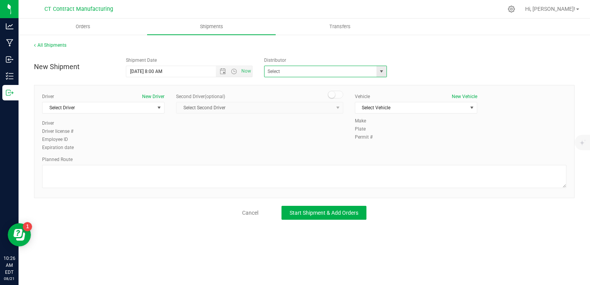
click at [381, 69] on span "select" at bounding box center [381, 71] width 6 height 6
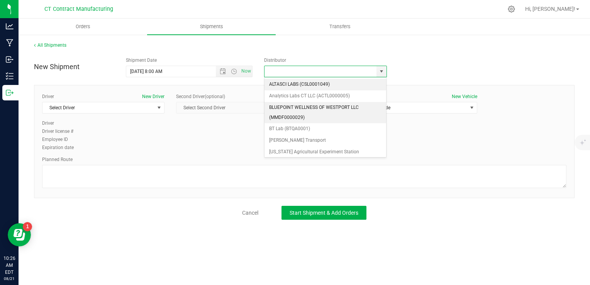
scroll to position [77, 0]
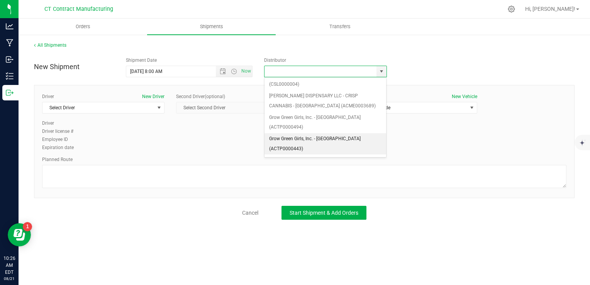
click at [331, 133] on li "Grow Green Girls, Inc. - [GEOGRAPHIC_DATA] (ACTP0000443)" at bounding box center [325, 143] width 122 height 21
type input "Grow Green Girls, Inc. - [GEOGRAPHIC_DATA] (ACTP0000443)"
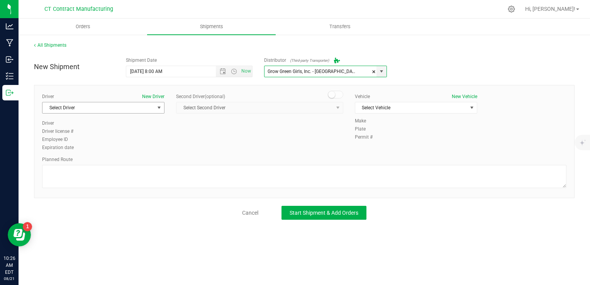
click at [136, 110] on span "Select Driver" at bounding box center [98, 107] width 112 height 11
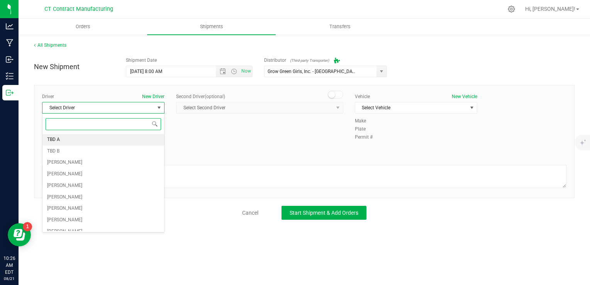
click at [123, 136] on li "TBD A" at bounding box center [103, 140] width 122 height 12
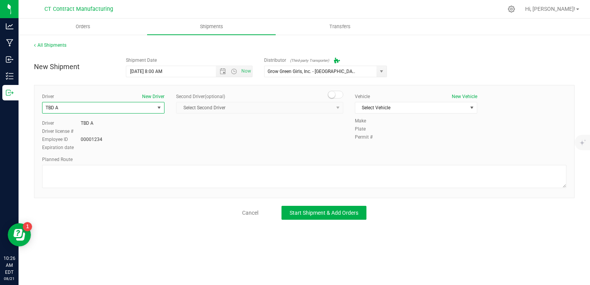
click at [333, 94] on small at bounding box center [331, 94] width 7 height 7
click at [323, 114] on div "Second Driver (optional) Select Second Driver Select Second Driver TBD A TBD B …" at bounding box center [259, 106] width 167 height 27
click at [322, 109] on span "Select Second Driver" at bounding box center [254, 107] width 157 height 11
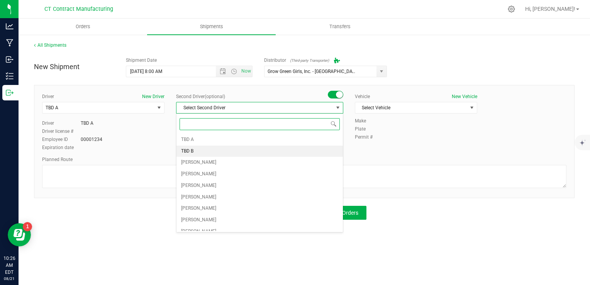
click at [246, 151] on li "TBD B" at bounding box center [259, 151] width 166 height 12
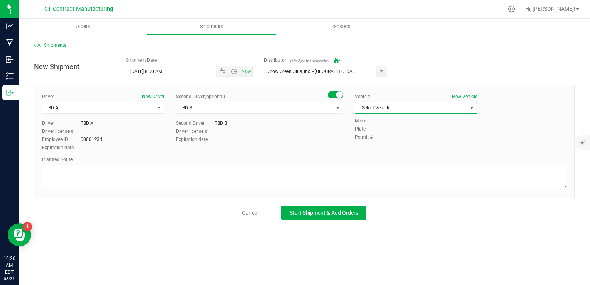
click at [406, 107] on span "Select Vehicle" at bounding box center [411, 107] width 112 height 11
click at [403, 130] on li "Ford Transit 250" at bounding box center [416, 133] width 122 height 12
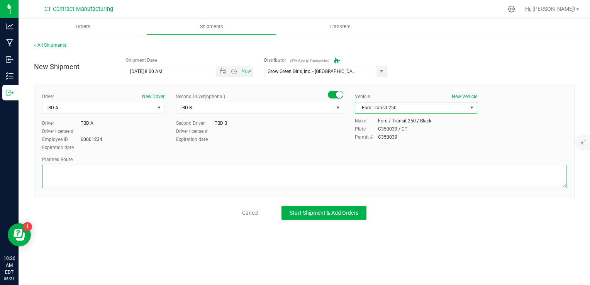
click at [292, 174] on textarea at bounding box center [304, 176] width 524 height 23
paste textarea "Randomized route via 3rd party transporter"
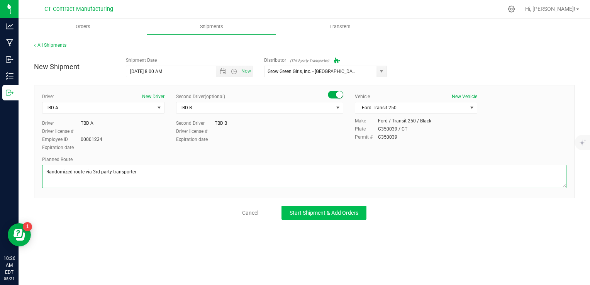
type textarea "Randomized route via 3rd party transporter"
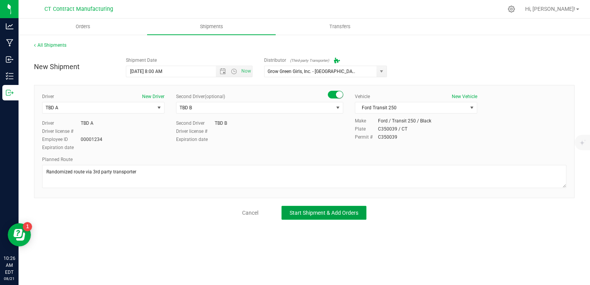
click at [322, 210] on span "Start Shipment & Add Orders" at bounding box center [323, 213] width 69 height 6
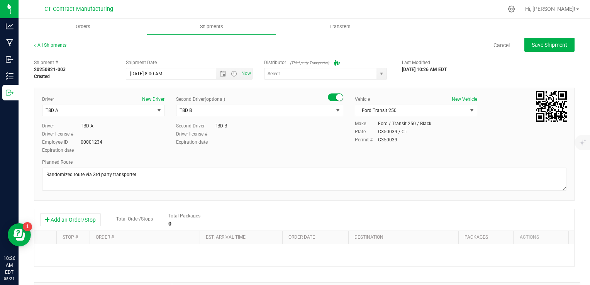
type input "Grow Green Girls, Inc. - [GEOGRAPHIC_DATA] (ACTP0000443)"
click at [76, 216] on button "Add an Order/Stop" at bounding box center [70, 219] width 61 height 13
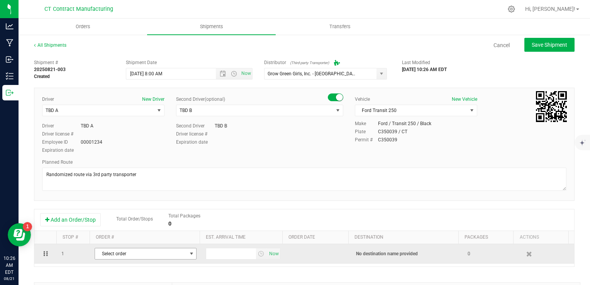
click at [158, 260] on td "Select order 00002918 00002917 00002916 00002908 00002904 00002902 00002901 000…" at bounding box center [145, 254] width 111 height 20
click at [163, 252] on span "Select order" at bounding box center [140, 253] width 91 height 11
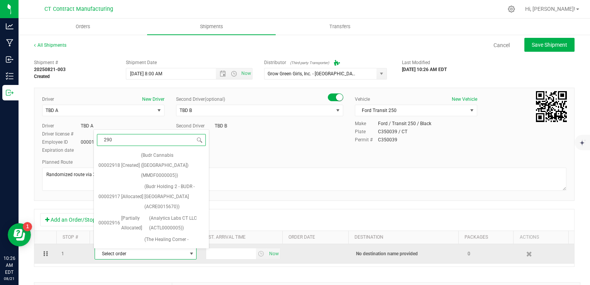
type input "2901"
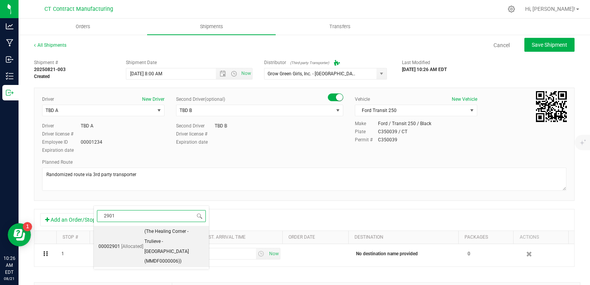
click at [162, 237] on span "(The Healing Corner - Trulieve - [GEOGRAPHIC_DATA] (MMDF0000006))" at bounding box center [174, 247] width 60 height 40
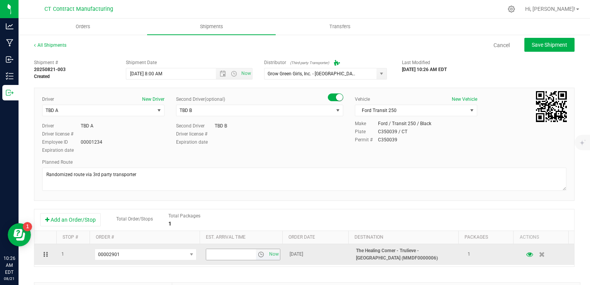
click at [258, 255] on span "select" at bounding box center [261, 254] width 6 height 6
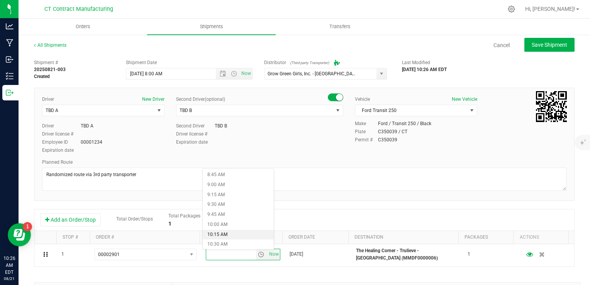
scroll to position [386, 0]
click at [229, 227] on li "11:00 AM" at bounding box center [238, 226] width 71 height 10
click at [311, 203] on div "Shipment # 20250821-003 Created Shipment Date [DATE] 8:00 AM Now Distributor (T…" at bounding box center [304, 221] width 540 height 331
click at [551, 46] on span "Save Shipment" at bounding box center [549, 45] width 36 height 6
type input "[DATE] 12:00 PM"
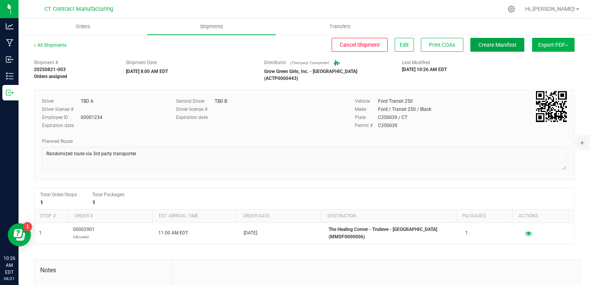
click at [484, 49] on button "Create Manifest" at bounding box center [497, 45] width 54 height 14
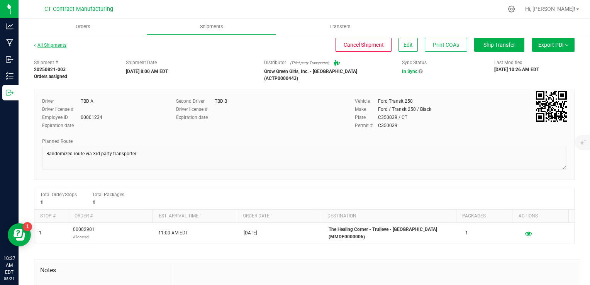
click at [61, 45] on link "All Shipments" at bounding box center [50, 44] width 32 height 5
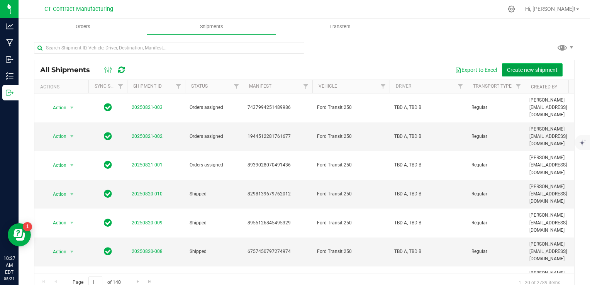
click at [525, 69] on span "Create new shipment" at bounding box center [532, 70] width 51 height 6
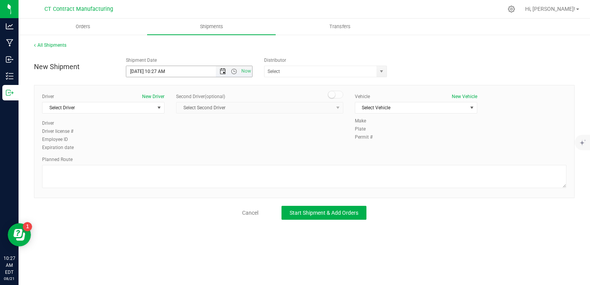
click at [221, 71] on span "Open the date view" at bounding box center [223, 71] width 6 height 6
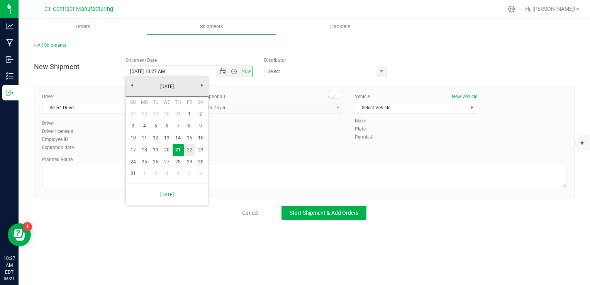
click at [187, 151] on link "22" at bounding box center [189, 150] width 11 height 12
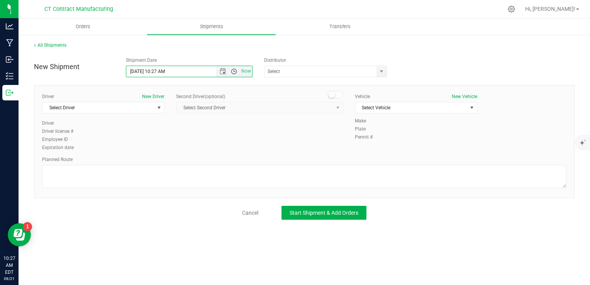
click at [235, 69] on span "Open the time view" at bounding box center [234, 71] width 6 height 6
click at [157, 125] on li "8:00 AM" at bounding box center [188, 127] width 125 height 10
type input "[DATE] 8:00 AM"
click at [378, 69] on span "select" at bounding box center [381, 71] width 6 height 6
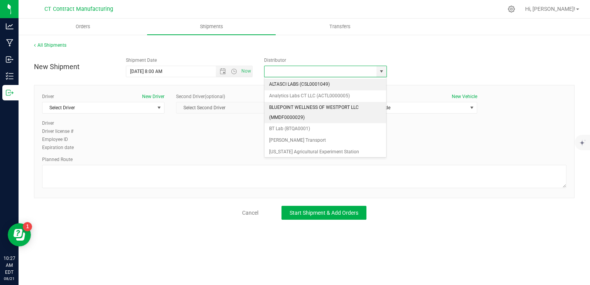
scroll to position [77, 0]
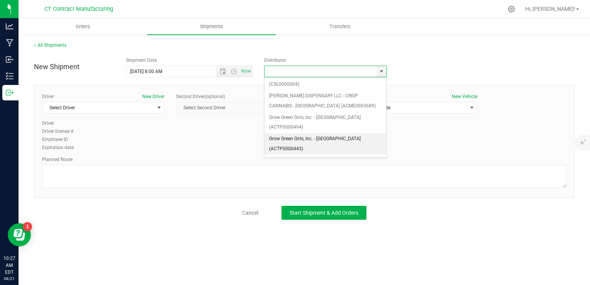
click at [349, 133] on li "Grow Green Girls, Inc. - [GEOGRAPHIC_DATA] (ACTP0000443)" at bounding box center [325, 143] width 122 height 21
type input "Grow Green Girls, Inc. - [GEOGRAPHIC_DATA] (ACTP0000443)"
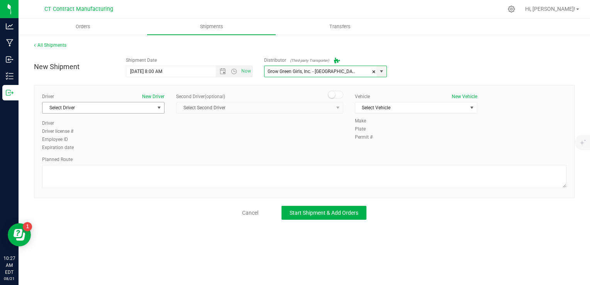
click at [138, 110] on span "Select Driver" at bounding box center [98, 107] width 112 height 11
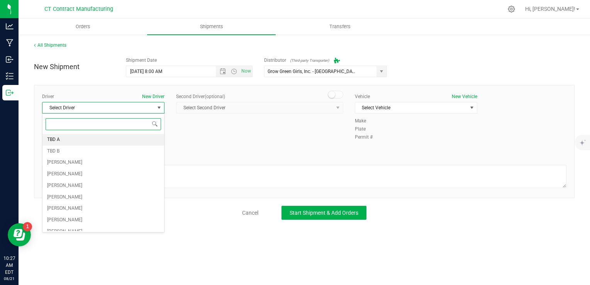
click at [87, 137] on li "TBD A" at bounding box center [103, 140] width 122 height 12
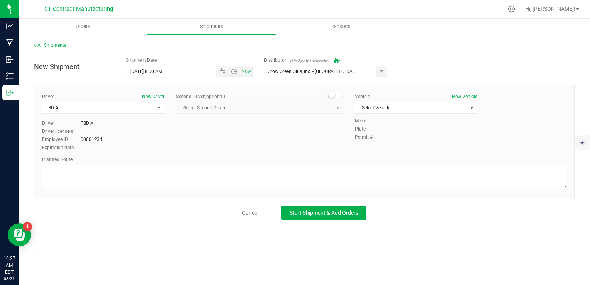
click at [331, 94] on small at bounding box center [331, 94] width 7 height 7
click at [306, 105] on span "Select Second Driver" at bounding box center [254, 107] width 157 height 11
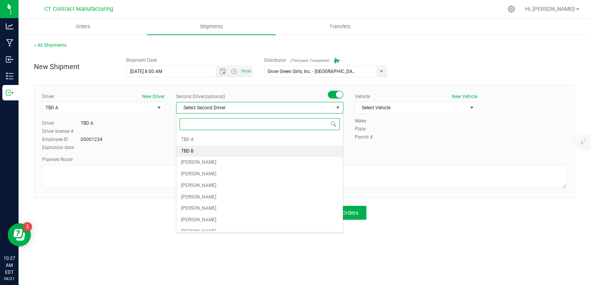
click at [223, 151] on li "TBD B" at bounding box center [259, 151] width 166 height 12
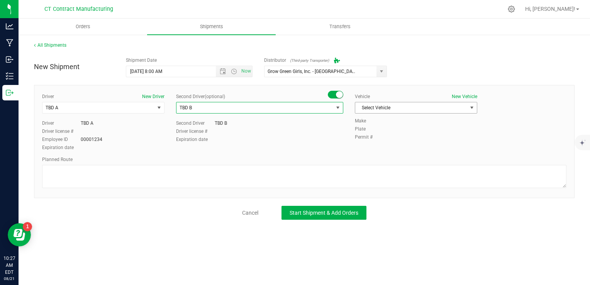
click at [388, 106] on span "Select Vehicle" at bounding box center [411, 107] width 112 height 11
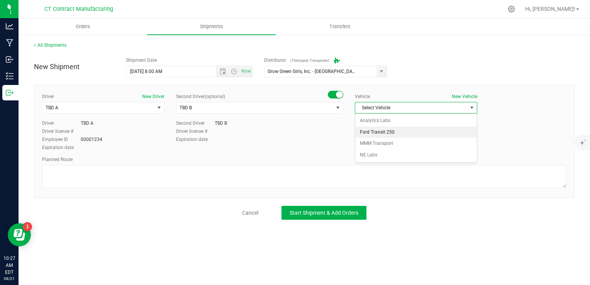
click at [391, 132] on li "Ford Transit 250" at bounding box center [416, 133] width 122 height 12
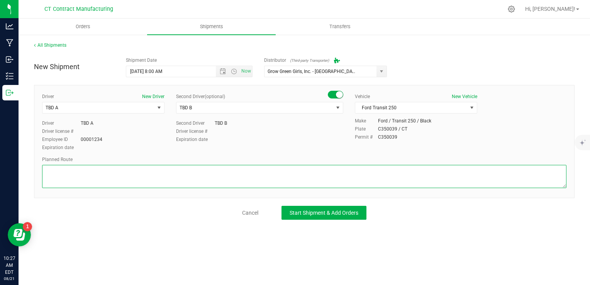
click at [324, 186] on textarea at bounding box center [304, 176] width 524 height 23
paste textarea "Randomized route via 3rd party transporter"
type textarea "Randomized route via 3rd party transporter"
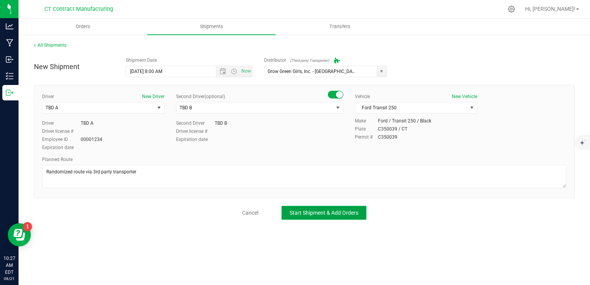
click at [314, 217] on button "Start Shipment & Add Orders" at bounding box center [323, 213] width 85 height 14
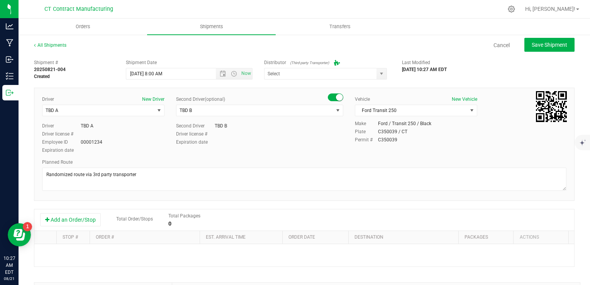
type input "Grow Green Girls, Inc. - [GEOGRAPHIC_DATA] (ACTP0000443)"
click at [62, 219] on button "Add an Order/Stop" at bounding box center [70, 219] width 61 height 13
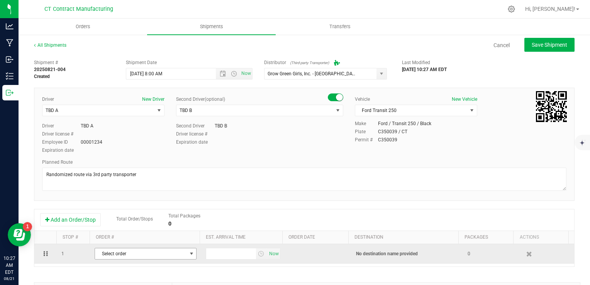
click at [130, 250] on span "Select order" at bounding box center [140, 253] width 91 height 11
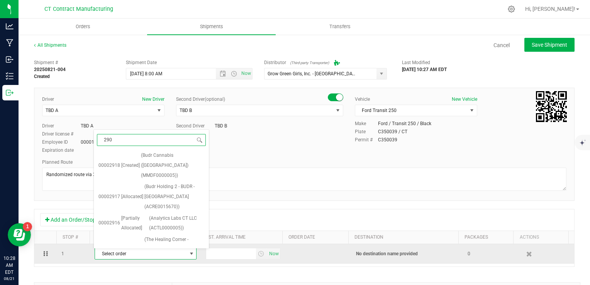
type input "2902"
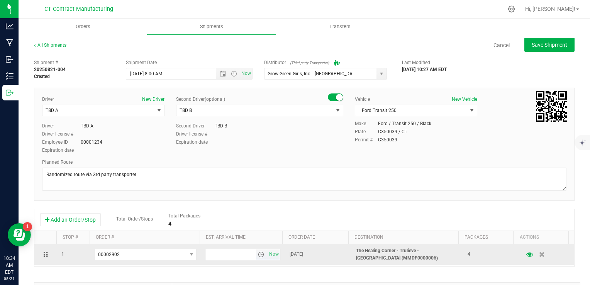
click at [258, 255] on span "select" at bounding box center [261, 254] width 6 height 6
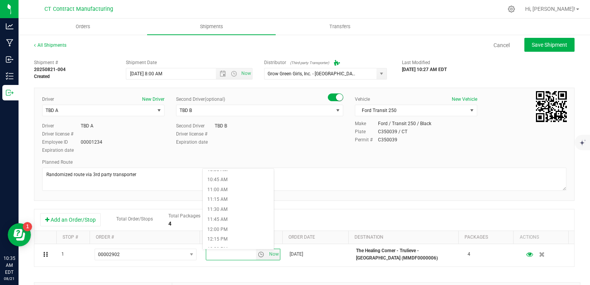
scroll to position [425, 0]
click at [240, 188] on li "11:00 AM" at bounding box center [238, 187] width 71 height 10
click at [260, 204] on div "Shipment # 20250821-004 Created Shipment Date [DATE] 8:00 AM Now Distributor (T…" at bounding box center [304, 221] width 540 height 331
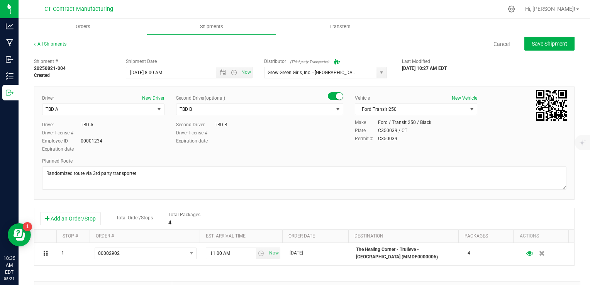
scroll to position [0, 0]
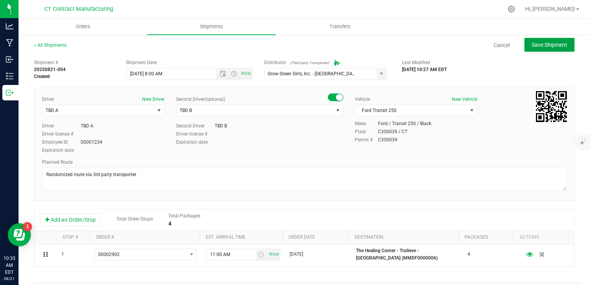
click at [537, 45] on span "Save Shipment" at bounding box center [549, 45] width 36 height 6
type input "[DATE] 12:00 PM"
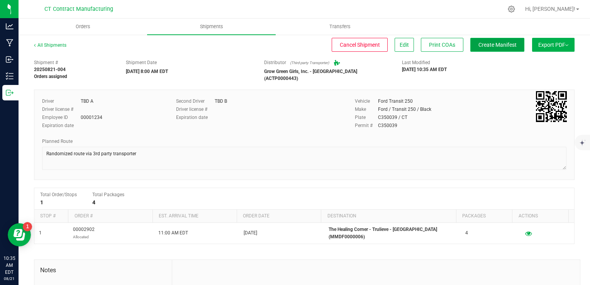
click at [498, 48] on button "Create Manifest" at bounding box center [497, 45] width 54 height 14
click at [60, 48] on div "All Shipments" at bounding box center [57, 48] width 46 height 12
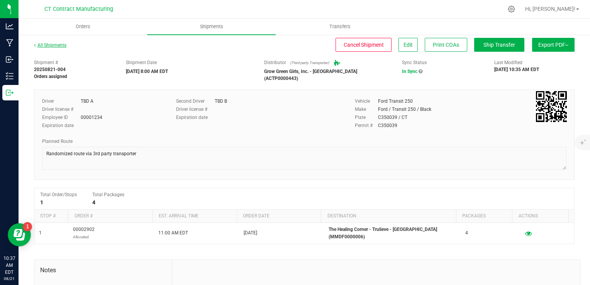
click at [60, 44] on link "All Shipments" at bounding box center [50, 44] width 32 height 5
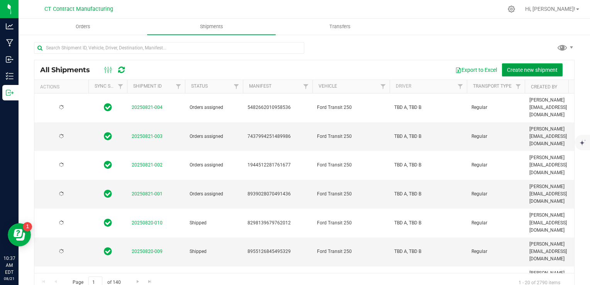
click at [533, 70] on span "Create new shipment" at bounding box center [532, 70] width 51 height 6
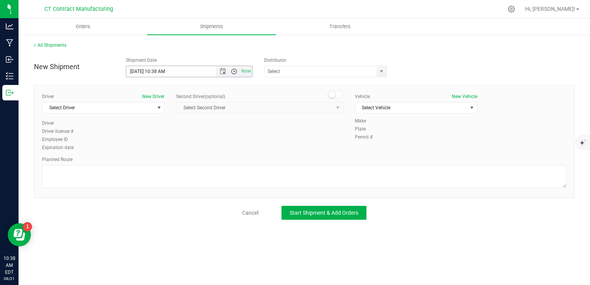
click at [232, 72] on span "Open the time view" at bounding box center [234, 71] width 6 height 6
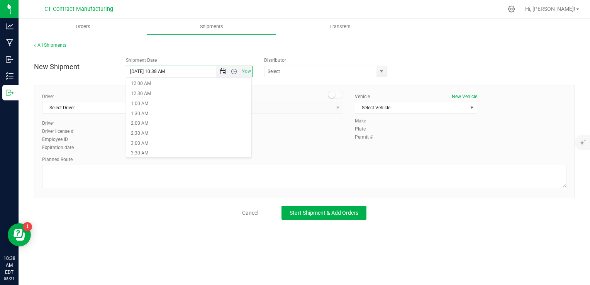
click at [222, 71] on span "Open the date view" at bounding box center [223, 71] width 6 height 6
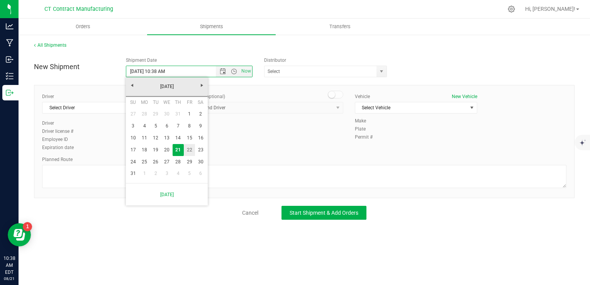
click at [195, 151] on link "22" at bounding box center [189, 150] width 11 height 12
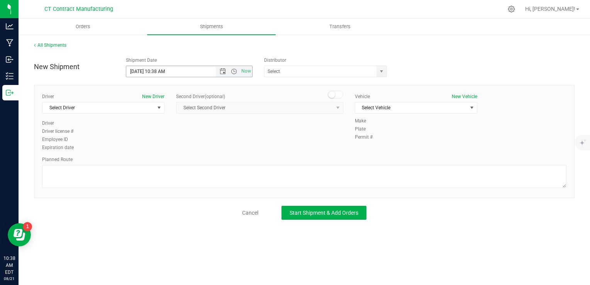
click at [235, 67] on span "Now" at bounding box center [234, 71] width 36 height 11
click at [235, 70] on span "Open the time view" at bounding box center [234, 71] width 6 height 6
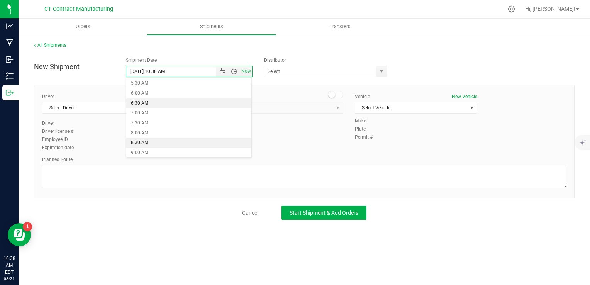
scroll to position [116, 0]
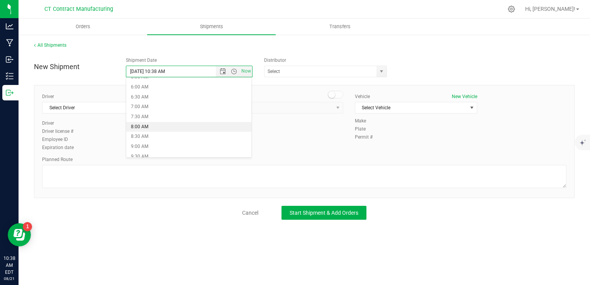
click at [168, 129] on li "8:00 AM" at bounding box center [188, 127] width 125 height 10
type input "[DATE] 8:00 AM"
click at [381, 73] on span "select" at bounding box center [381, 71] width 6 height 6
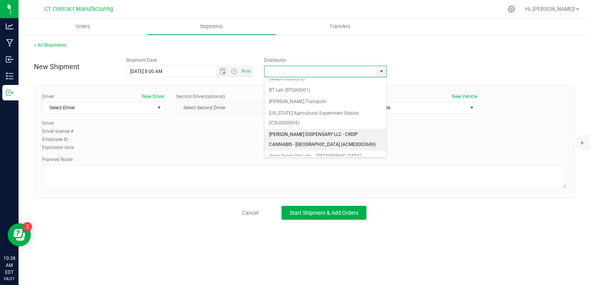
scroll to position [77, 0]
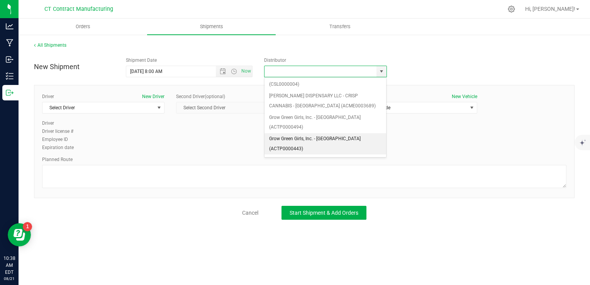
click at [337, 133] on li "Grow Green Girls, Inc. - [GEOGRAPHIC_DATA] (ACTP0000443)" at bounding box center [325, 143] width 122 height 21
type input "Grow Green Girls, Inc. - [GEOGRAPHIC_DATA] (ACTP0000443)"
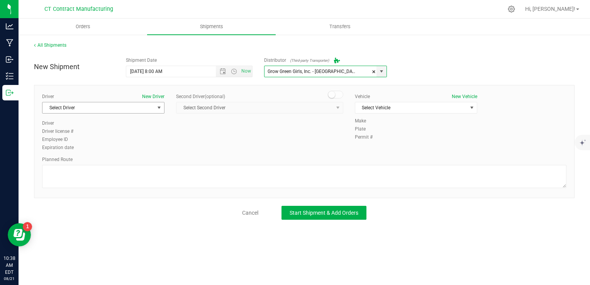
click at [161, 106] on span "select" at bounding box center [159, 108] width 6 height 6
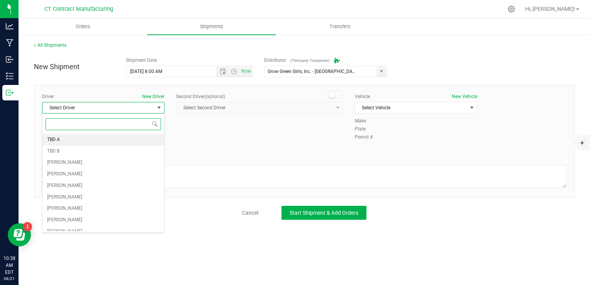
click at [142, 139] on li "TBD A" at bounding box center [103, 140] width 122 height 12
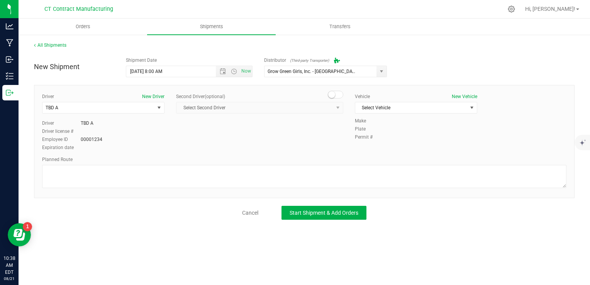
click at [332, 93] on small at bounding box center [331, 94] width 7 height 7
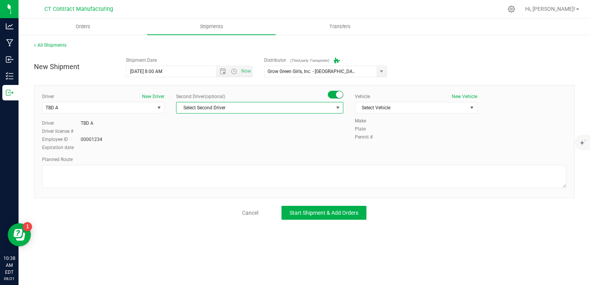
click at [315, 109] on span "Select Second Driver" at bounding box center [254, 107] width 157 height 11
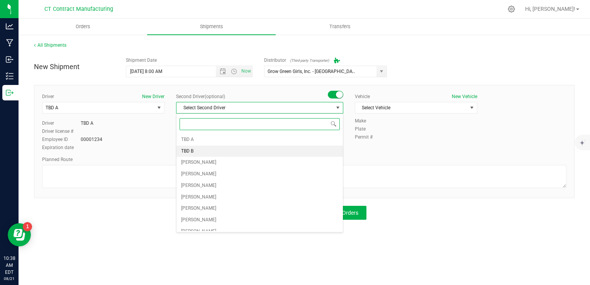
click at [266, 151] on li "TBD B" at bounding box center [259, 151] width 166 height 12
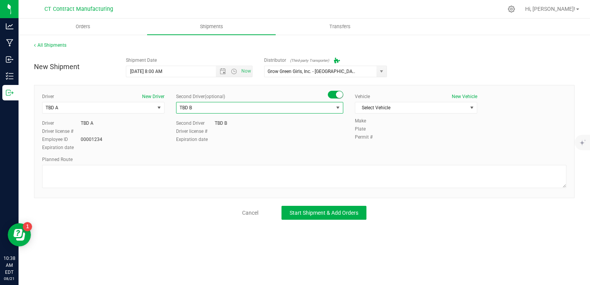
click at [409, 115] on div "Vehicle New Vehicle Select Vehicle Select Vehicle Analytics Labs Ford Transit 2…" at bounding box center [416, 105] width 134 height 24
click at [412, 105] on span "Select Vehicle" at bounding box center [411, 107] width 112 height 11
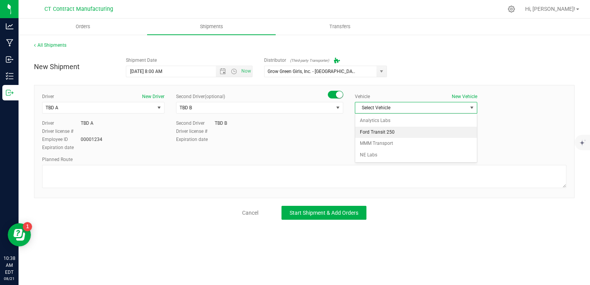
click at [396, 131] on li "Ford Transit 250" at bounding box center [416, 133] width 122 height 12
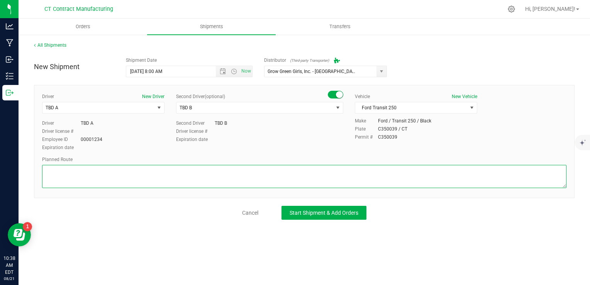
click at [354, 169] on textarea at bounding box center [304, 176] width 524 height 23
paste textarea "Randomized route via 3rd party transporter"
type textarea "Randomized route via 3rd party transporter"
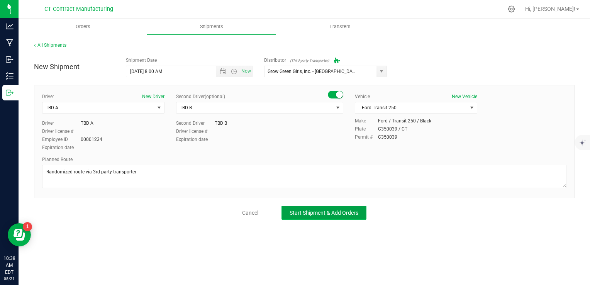
click at [305, 210] on span "Start Shipment & Add Orders" at bounding box center [323, 213] width 69 height 6
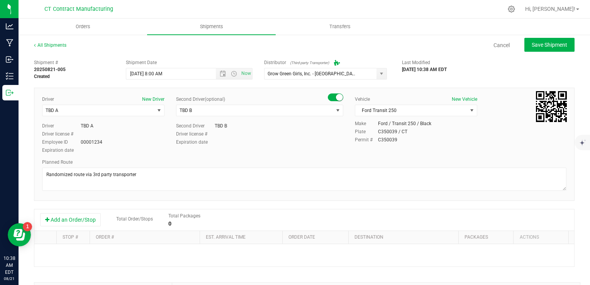
click at [64, 210] on div "Add an Order/Stop Total Order/Stops Total Packages 0" at bounding box center [304, 220] width 540 height 22
click at [62, 217] on button "Add an Order/Stop" at bounding box center [70, 219] width 61 height 13
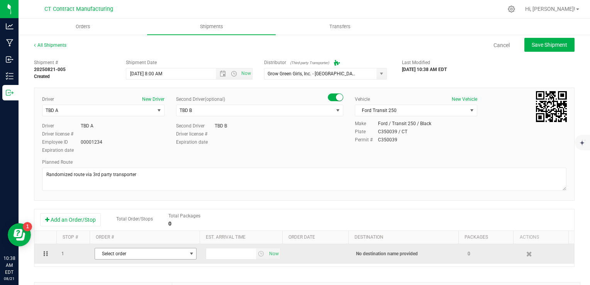
click at [152, 255] on span "Select order" at bounding box center [140, 253] width 91 height 11
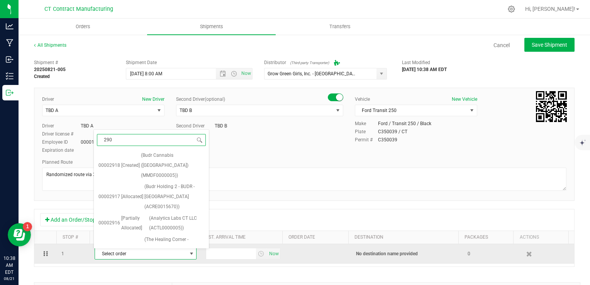
type input "2908"
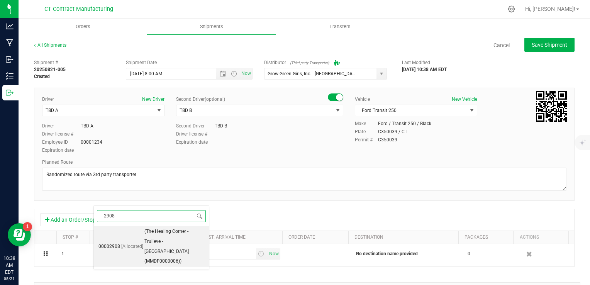
click at [159, 244] on span "(The Healing Corner - Trulieve - [GEOGRAPHIC_DATA] (MMDF0000006))" at bounding box center [174, 247] width 60 height 40
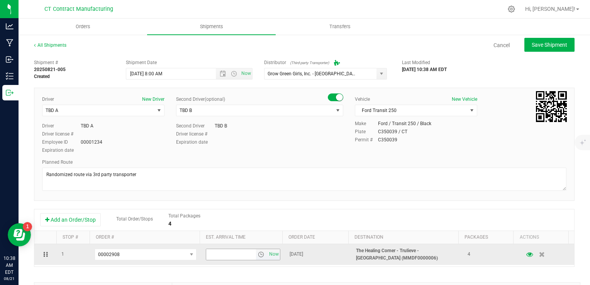
click at [258, 253] on span "select" at bounding box center [261, 254] width 6 height 6
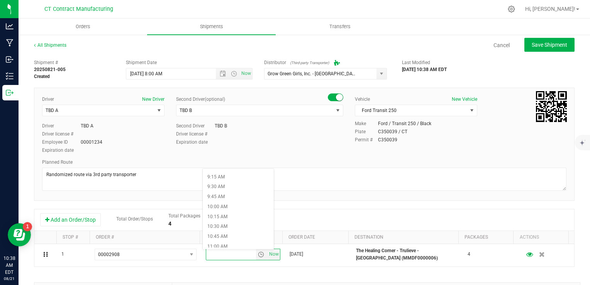
scroll to position [386, 0]
click at [234, 228] on li "11:00 AM" at bounding box center [238, 226] width 71 height 10
click at [283, 215] on div "Add an Order/Stop Total Order/Stops Total Packages 4" at bounding box center [304, 220] width 528 height 14
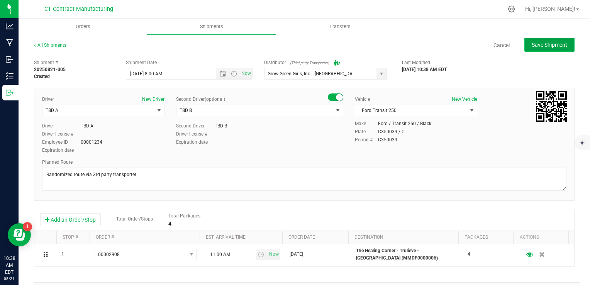
click at [537, 46] on span "Save Shipment" at bounding box center [549, 45] width 36 height 6
type input "[DATE] 12:00 PM"
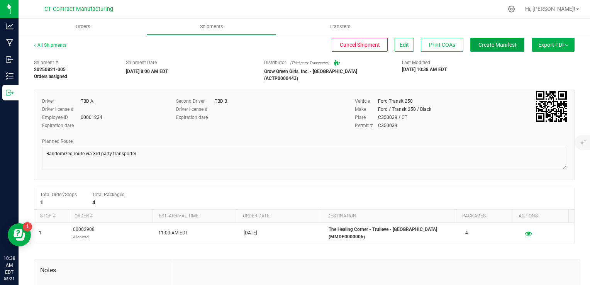
click at [496, 38] on button "Create Manifest" at bounding box center [497, 45] width 54 height 14
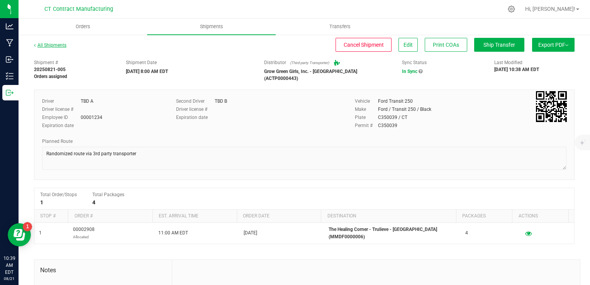
click at [59, 46] on link "All Shipments" at bounding box center [50, 44] width 32 height 5
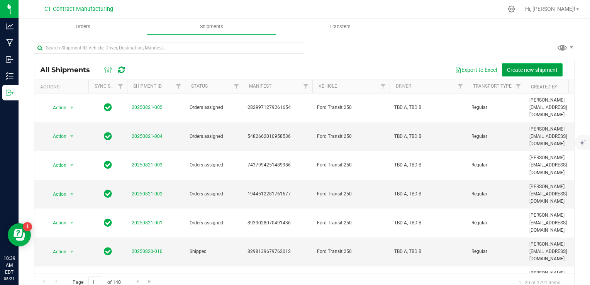
click at [523, 69] on span "Create new shipment" at bounding box center [532, 70] width 51 height 6
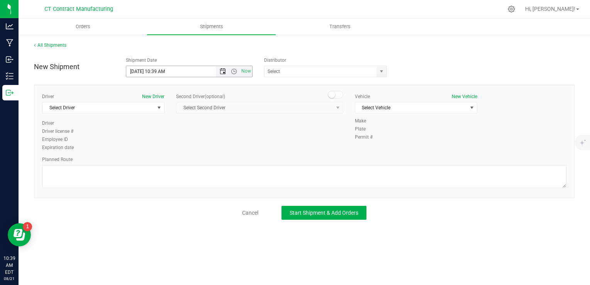
click at [225, 73] on span "Open the date view" at bounding box center [223, 71] width 6 height 6
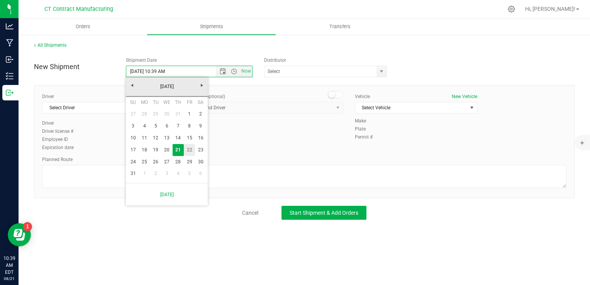
click at [188, 149] on link "22" at bounding box center [189, 150] width 11 height 12
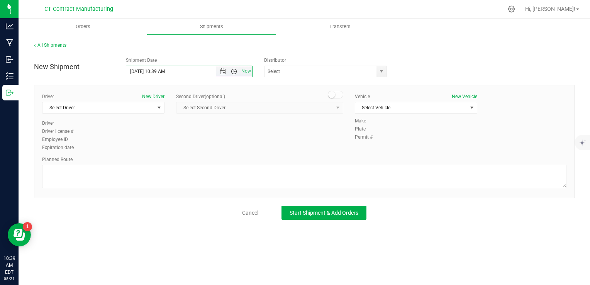
click at [232, 73] on span "Open the time view" at bounding box center [234, 71] width 6 height 6
click at [156, 86] on li "8:00 AM" at bounding box center [188, 88] width 125 height 10
type input "[DATE] 8:00 AM"
click at [379, 73] on span "select" at bounding box center [381, 71] width 6 height 6
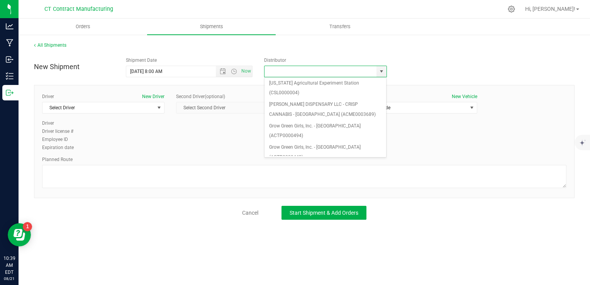
scroll to position [77, 0]
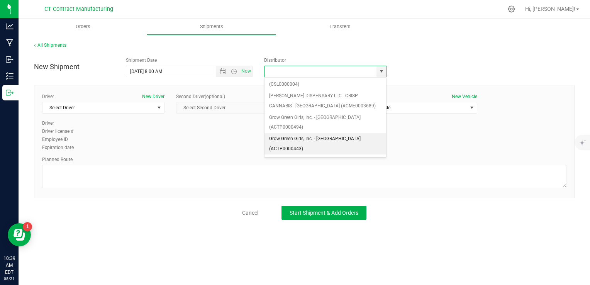
click at [346, 133] on li "Grow Green Girls, Inc. - [GEOGRAPHIC_DATA] (ACTP0000443)" at bounding box center [325, 143] width 122 height 21
type input "Grow Green Girls, Inc. - [GEOGRAPHIC_DATA] (ACTP0000443)"
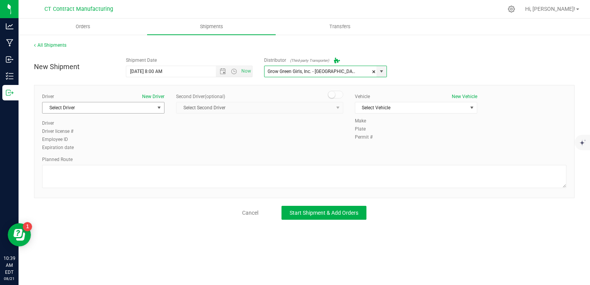
click at [145, 107] on span "Select Driver" at bounding box center [98, 107] width 112 height 11
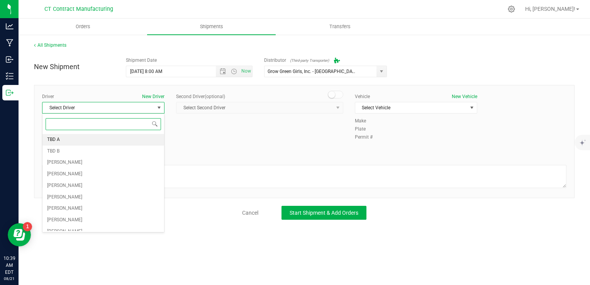
click at [98, 144] on li "TBD A" at bounding box center [103, 140] width 122 height 12
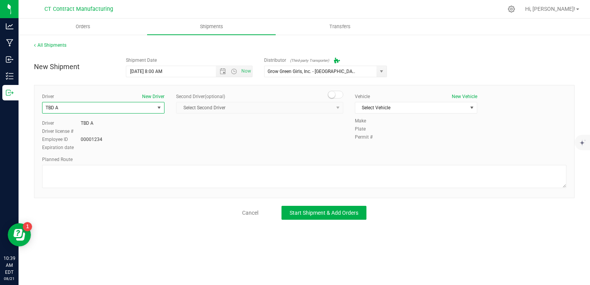
click at [332, 94] on small at bounding box center [331, 94] width 7 height 7
click at [320, 107] on span "Select Second Driver" at bounding box center [254, 107] width 157 height 11
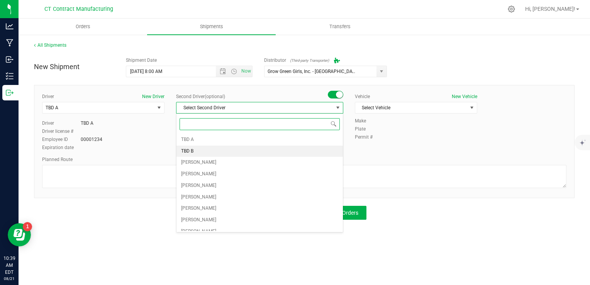
click at [250, 149] on li "TBD B" at bounding box center [259, 151] width 166 height 12
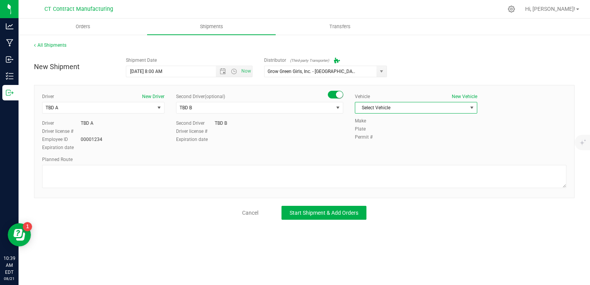
click at [370, 103] on span "Select Vehicle" at bounding box center [411, 107] width 112 height 11
click at [395, 132] on li "Ford Transit 250" at bounding box center [416, 133] width 122 height 12
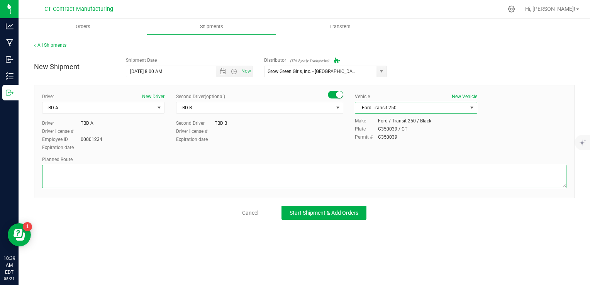
click at [263, 180] on textarea at bounding box center [304, 176] width 524 height 23
paste textarea "Randomized route via 3rd party transporter"
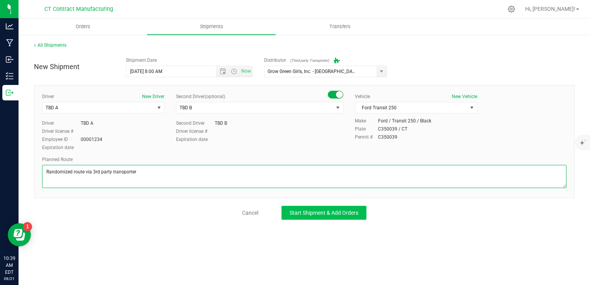
type textarea "Randomized route via 3rd party transporter"
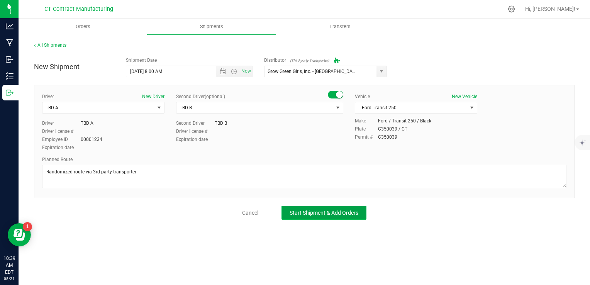
click at [306, 207] on button "Start Shipment & Add Orders" at bounding box center [323, 213] width 85 height 14
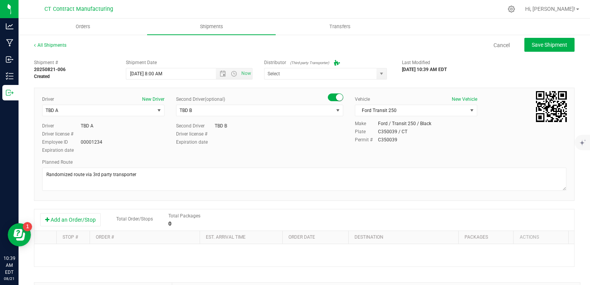
type input "Grow Green Girls, Inc. - [GEOGRAPHIC_DATA] (ACTP0000443)"
click at [82, 217] on button "Add an Order/Stop" at bounding box center [70, 219] width 61 height 13
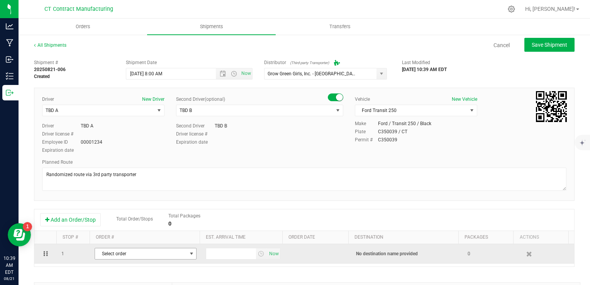
click at [188, 253] on span "select" at bounding box center [191, 253] width 6 height 6
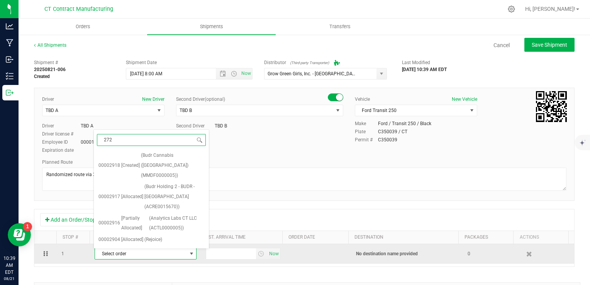
type input "2725"
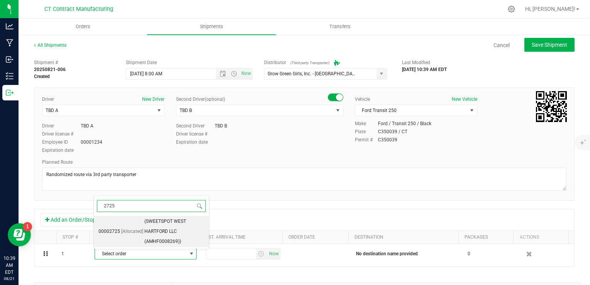
click at [189, 230] on span "(SWEETSPOT WEST HARTFORD LLC (AMHF0008269))" at bounding box center [174, 232] width 60 height 30
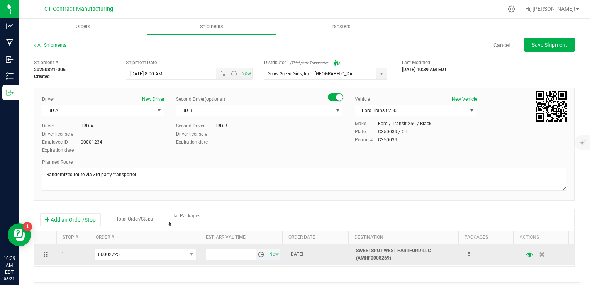
click at [258, 255] on span "select" at bounding box center [261, 254] width 6 height 6
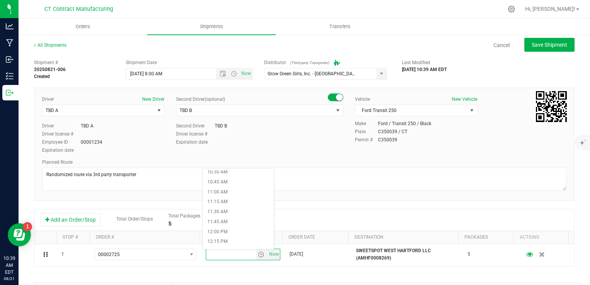
scroll to position [425, 0]
click at [235, 205] on li "11:30 AM" at bounding box center [238, 207] width 71 height 10
click at [311, 209] on div "Add an Order/Stop Total Order/Stops Total Packages 5" at bounding box center [304, 220] width 540 height 22
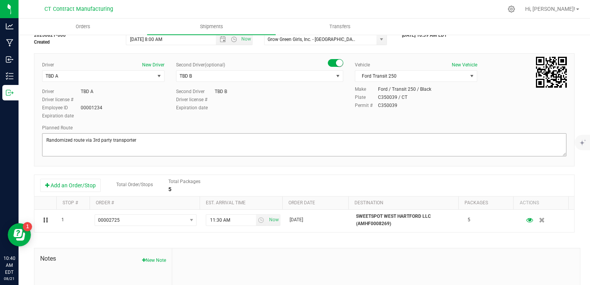
scroll to position [0, 0]
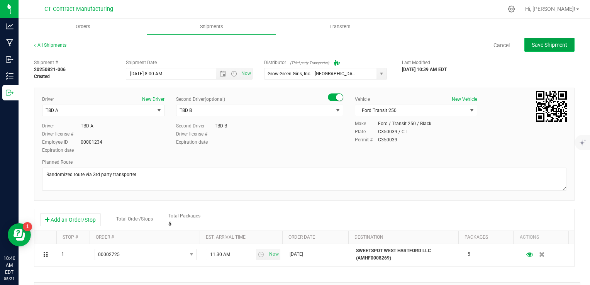
click at [547, 46] on span "Save Shipment" at bounding box center [549, 45] width 36 height 6
type input "[DATE] 12:00 PM"
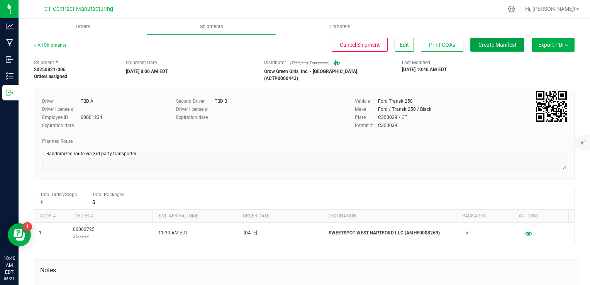
click at [488, 44] on span "Create Manifest" at bounding box center [497, 45] width 38 height 6
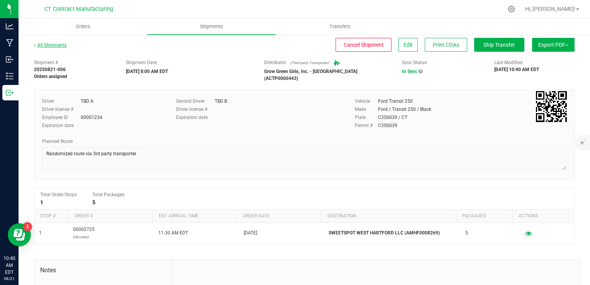
click at [46, 46] on link "All Shipments" at bounding box center [50, 44] width 32 height 5
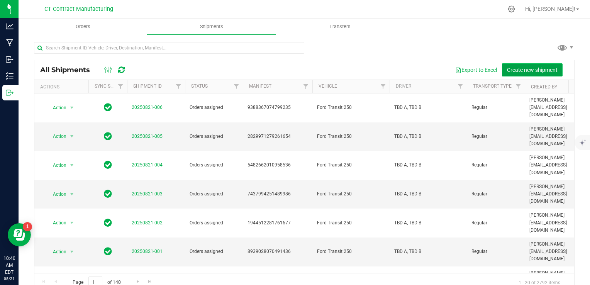
click at [526, 70] on span "Create new shipment" at bounding box center [532, 70] width 51 height 6
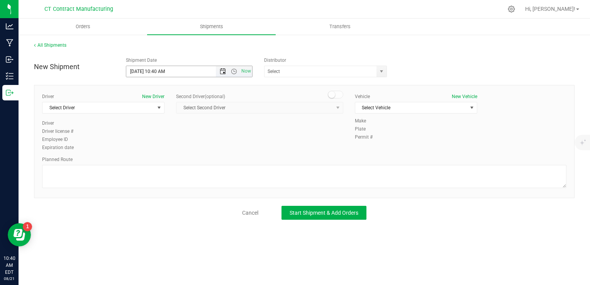
click at [225, 69] on span "Open the date view" at bounding box center [223, 71] width 6 height 6
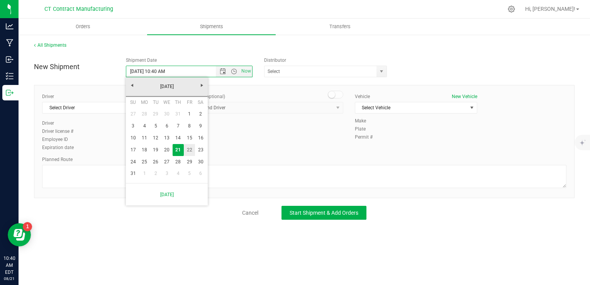
click at [187, 147] on link "22" at bounding box center [189, 150] width 11 height 12
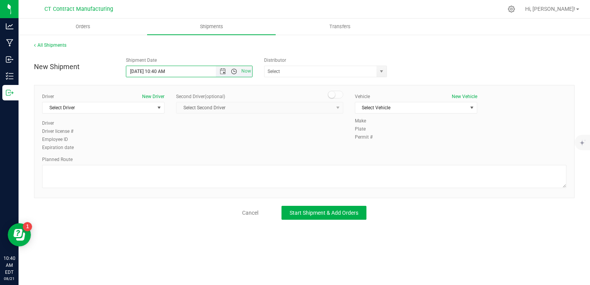
click at [233, 70] on span "Open the time view" at bounding box center [234, 71] width 6 height 6
click at [167, 88] on li "8:00 AM" at bounding box center [188, 88] width 125 height 10
type input "[DATE] 8:00 AM"
click at [378, 72] on span "select" at bounding box center [381, 71] width 6 height 6
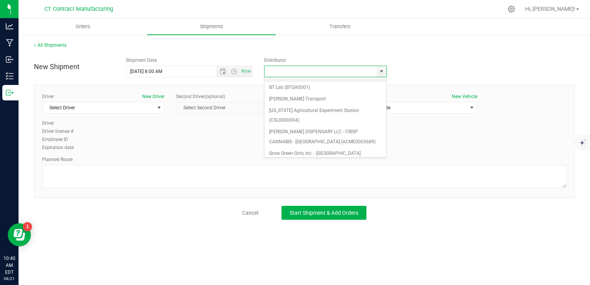
scroll to position [77, 0]
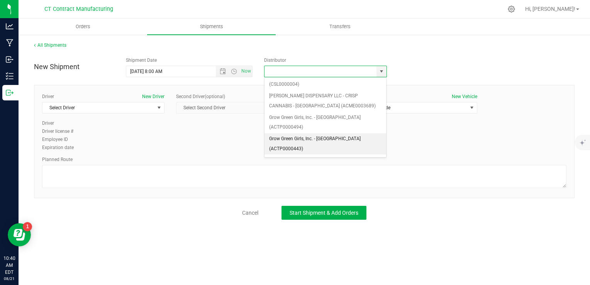
click at [332, 133] on li "Grow Green Girls, Inc. - [GEOGRAPHIC_DATA] (ACTP0000443)" at bounding box center [325, 143] width 122 height 21
type input "Grow Green Girls, Inc. - [GEOGRAPHIC_DATA] (ACTP0000443)"
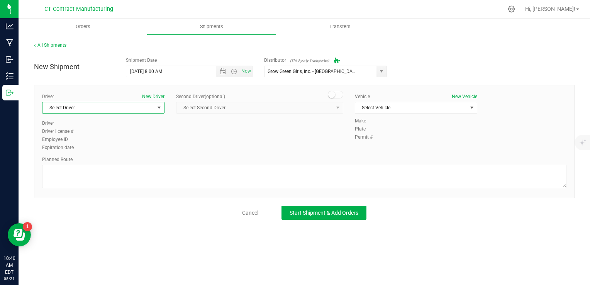
click at [141, 109] on span "Select Driver" at bounding box center [98, 107] width 112 height 11
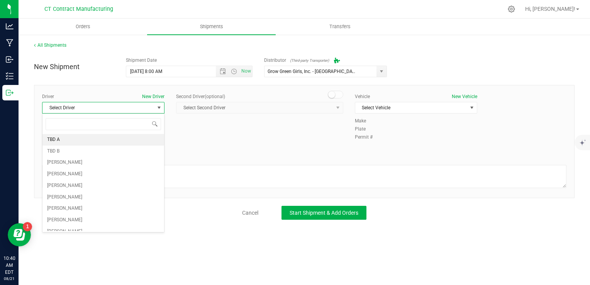
click at [96, 140] on li "TBD A" at bounding box center [103, 140] width 122 height 12
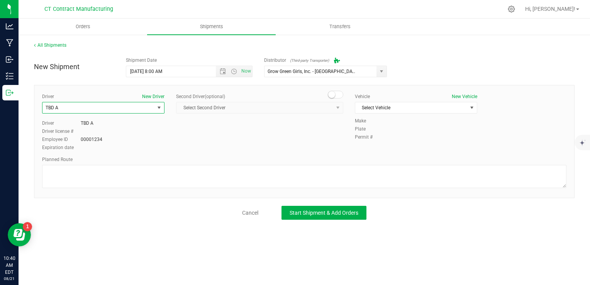
click at [340, 94] on span at bounding box center [335, 95] width 15 height 8
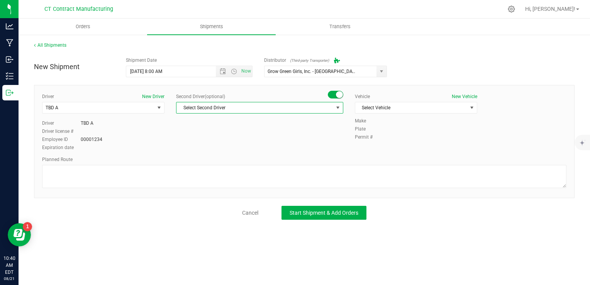
click at [323, 106] on span "Select Second Driver" at bounding box center [254, 107] width 157 height 11
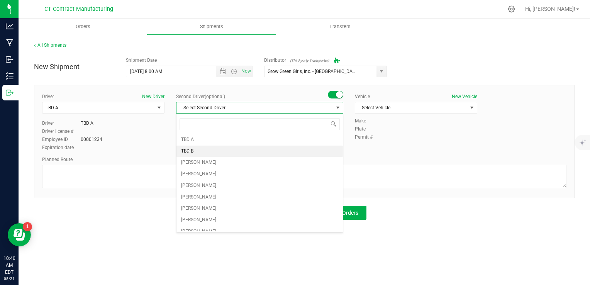
click at [230, 151] on li "TBD B" at bounding box center [259, 151] width 166 height 12
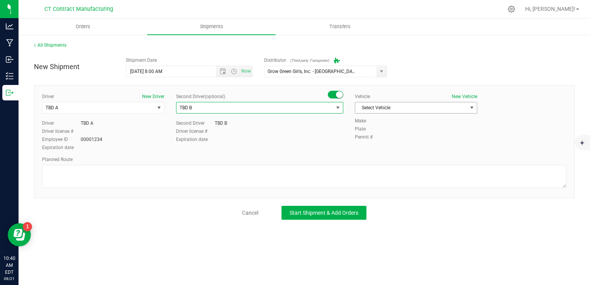
click at [375, 104] on span "Select Vehicle" at bounding box center [411, 107] width 112 height 11
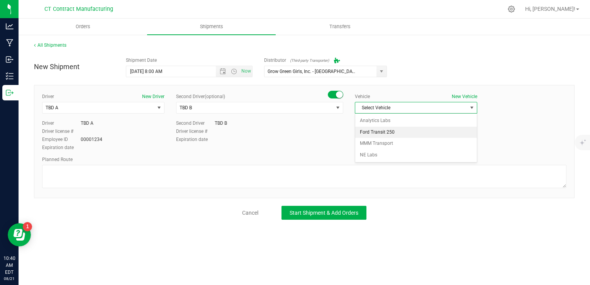
click at [397, 133] on li "Ford Transit 250" at bounding box center [416, 133] width 122 height 12
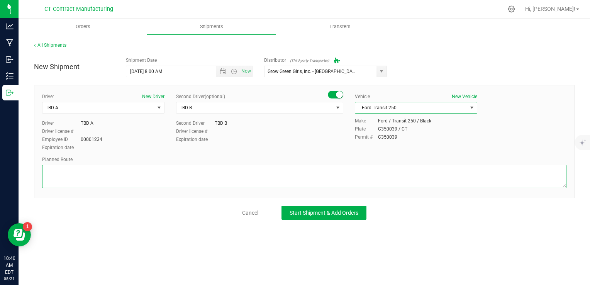
click at [307, 186] on textarea at bounding box center [304, 176] width 524 height 23
paste textarea "Randomized route via 3rd party transporter"
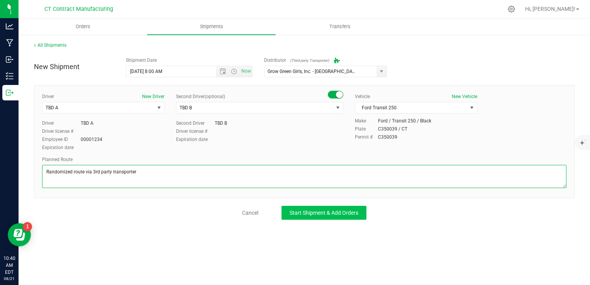
type textarea "Randomized route via 3rd party transporter"
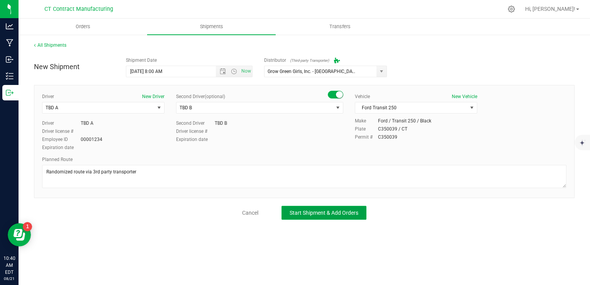
click at [316, 211] on span "Start Shipment & Add Orders" at bounding box center [323, 213] width 69 height 6
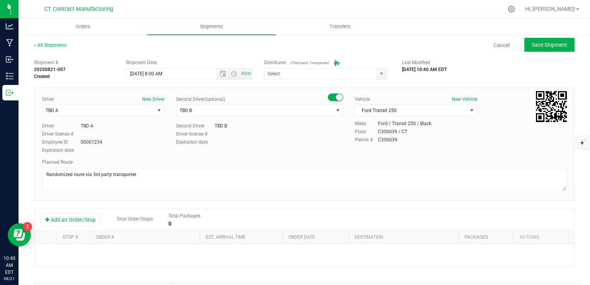
type input "Grow Green Girls, Inc. - [GEOGRAPHIC_DATA] (ACTP0000443)"
click at [96, 220] on button "Add an Order/Stop" at bounding box center [70, 219] width 61 height 13
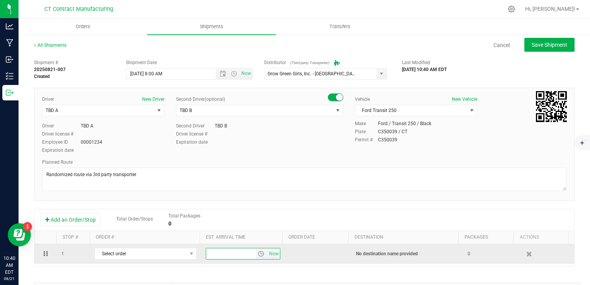
click at [242, 251] on input "text" at bounding box center [230, 253] width 49 height 11
click at [182, 256] on span "Select order" at bounding box center [140, 253] width 91 height 11
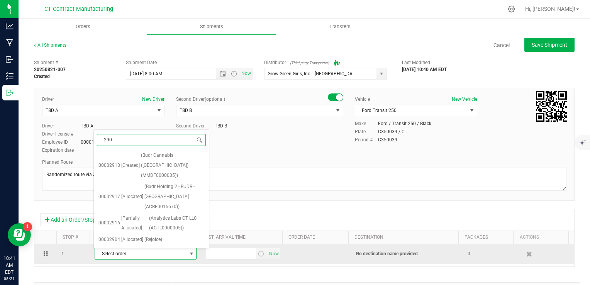
type input "2900"
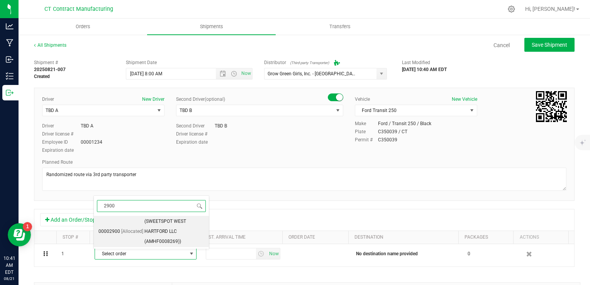
click at [164, 236] on span "(SWEETSPOT WEST HARTFORD LLC (AMHF0008269))" at bounding box center [174, 232] width 60 height 30
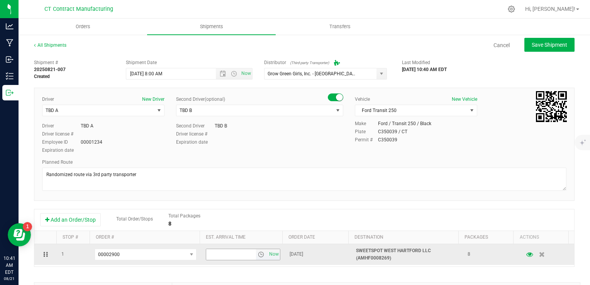
click at [258, 255] on span "select" at bounding box center [261, 254] width 6 height 6
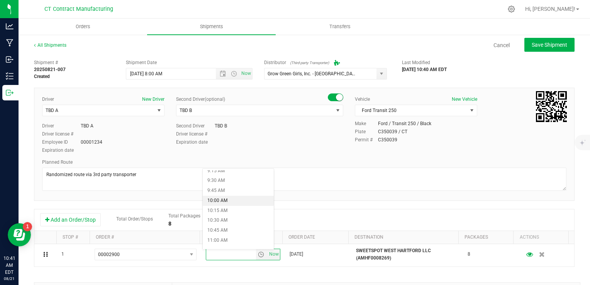
scroll to position [386, 0]
click at [225, 243] on li "11:30 AM" at bounding box center [238, 245] width 71 height 10
click at [302, 206] on div "Shipment # 20250821-007 Created Shipment Date [DATE] 8:00 AM Now Distributor (T…" at bounding box center [304, 221] width 540 height 331
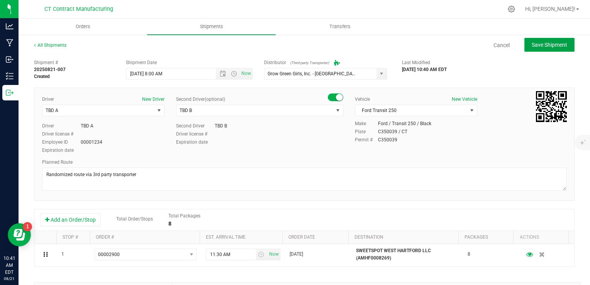
click at [531, 39] on button "Save Shipment" at bounding box center [549, 45] width 50 height 14
type input "[DATE] 12:00 PM"
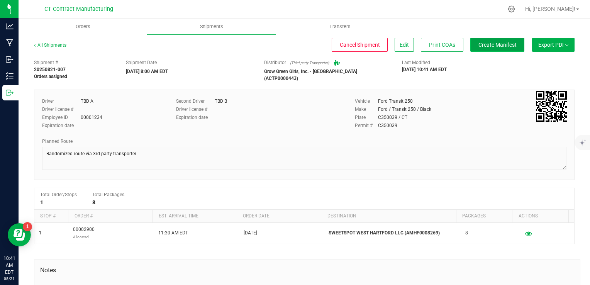
click at [482, 47] on span "Create Manifest" at bounding box center [497, 45] width 38 height 6
click at [44, 48] on div "All Shipments" at bounding box center [57, 48] width 46 height 12
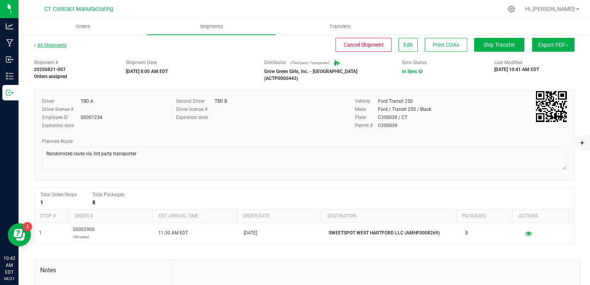
click at [46, 44] on link "All Shipments" at bounding box center [50, 44] width 32 height 5
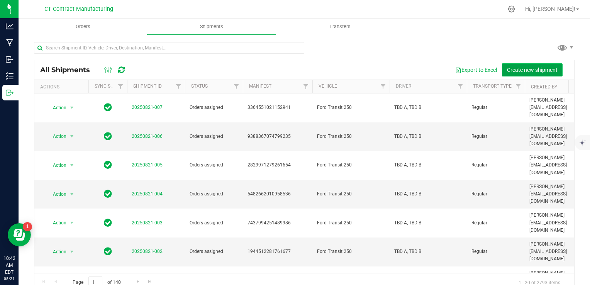
click at [516, 66] on button "Create new shipment" at bounding box center [532, 69] width 61 height 13
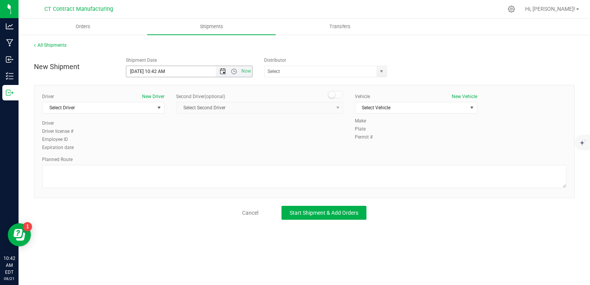
click at [224, 71] on span "Open the date view" at bounding box center [223, 71] width 6 height 6
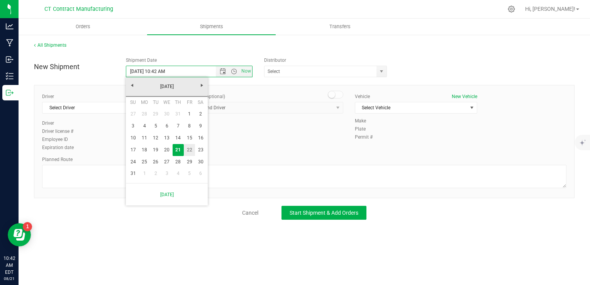
click at [189, 152] on link "22" at bounding box center [189, 150] width 11 height 12
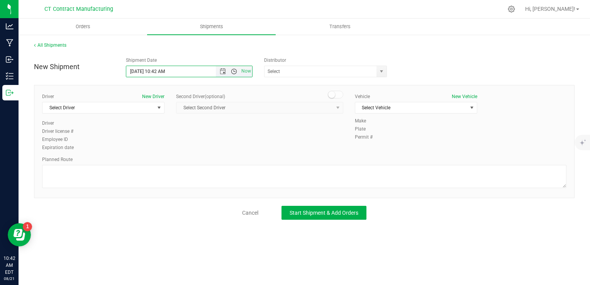
click at [232, 70] on span "Open the time view" at bounding box center [234, 71] width 6 height 6
click at [167, 124] on li "8:00 AM" at bounding box center [188, 127] width 125 height 10
type input "[DATE] 8:00 AM"
click at [376, 71] on span at bounding box center [325, 72] width 123 height 12
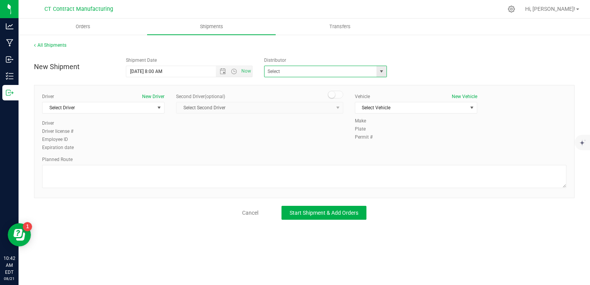
click at [380, 70] on span "select" at bounding box center [381, 71] width 6 height 6
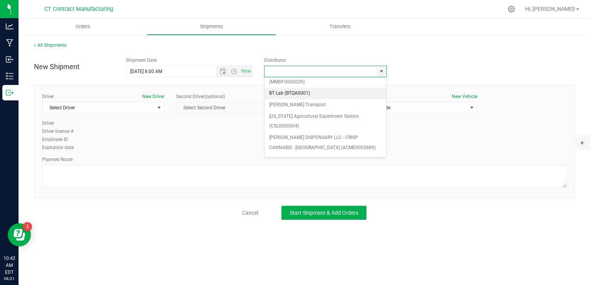
scroll to position [77, 0]
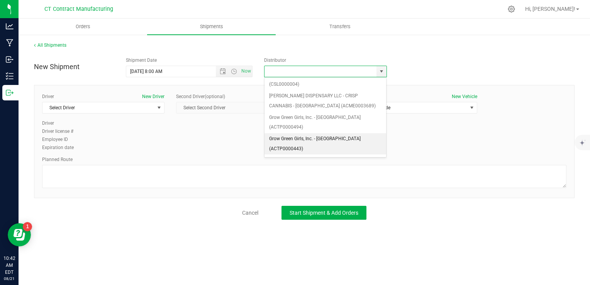
click at [349, 133] on li "Grow Green Girls, Inc. - [GEOGRAPHIC_DATA] (ACTP0000443)" at bounding box center [325, 143] width 122 height 21
type input "Grow Green Girls, Inc. - [GEOGRAPHIC_DATA] (ACTP0000443)"
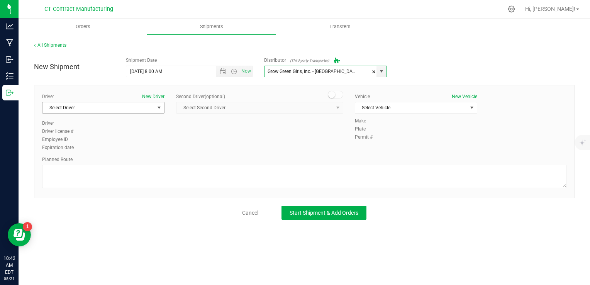
click at [146, 109] on span "Select Driver" at bounding box center [98, 107] width 112 height 11
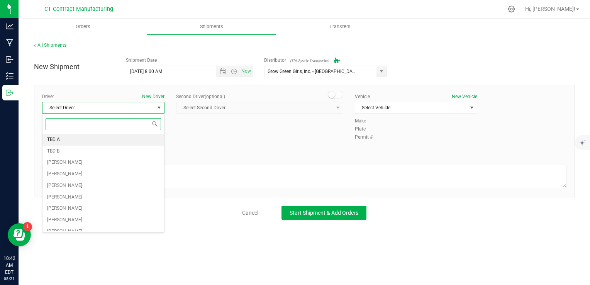
click at [93, 142] on li "TBD A" at bounding box center [103, 140] width 122 height 12
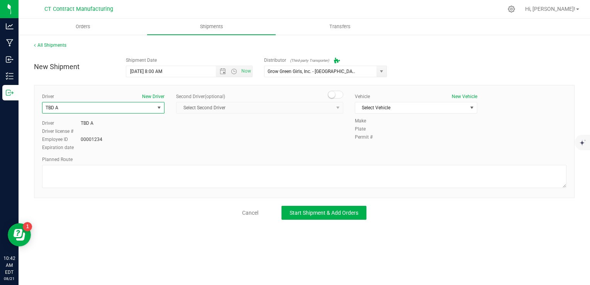
click at [340, 95] on span at bounding box center [335, 95] width 15 height 8
click at [323, 108] on span "Select Second Driver" at bounding box center [254, 107] width 157 height 11
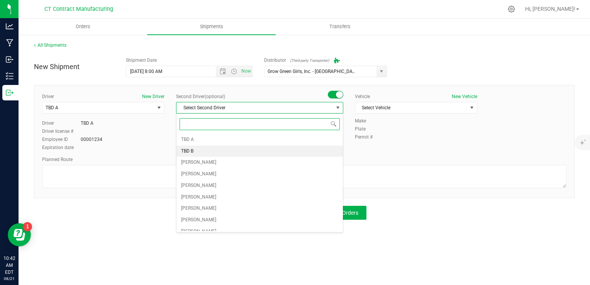
click at [241, 147] on li "TBD B" at bounding box center [259, 151] width 166 height 12
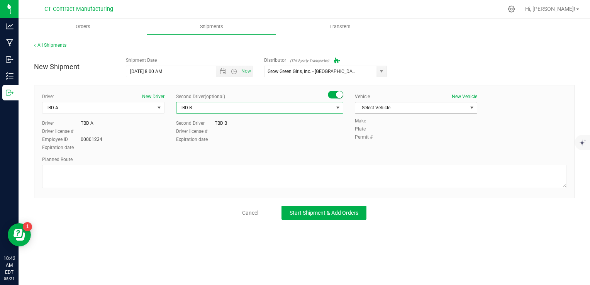
click at [391, 109] on span "Select Vehicle" at bounding box center [411, 107] width 112 height 11
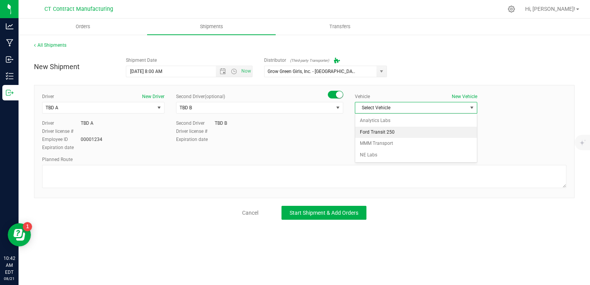
click at [390, 132] on li "Ford Transit 250" at bounding box center [416, 133] width 122 height 12
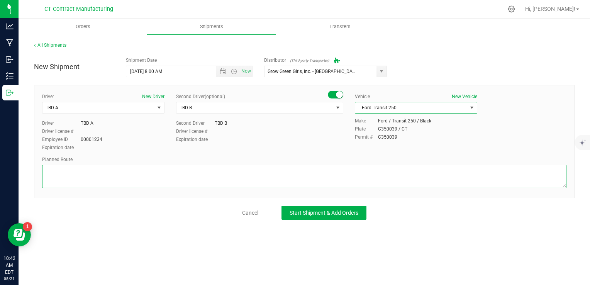
click at [312, 172] on textarea at bounding box center [304, 176] width 524 height 23
paste textarea "Randomized route via 3rd party transporter"
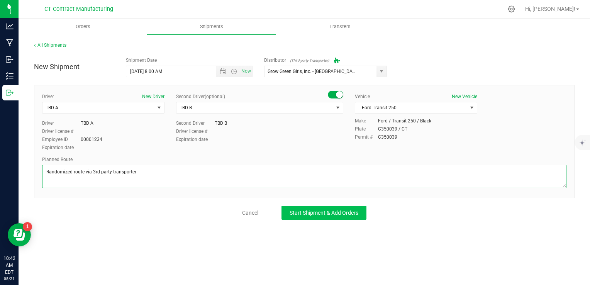
type textarea "Randomized route via 3rd party transporter"
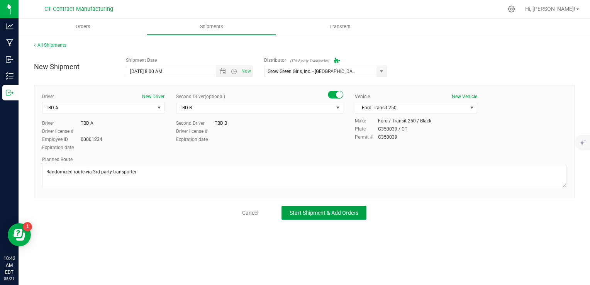
click at [320, 215] on span "Start Shipment & Add Orders" at bounding box center [323, 213] width 69 height 6
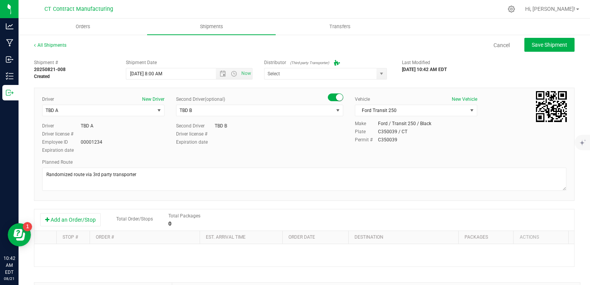
type input "Grow Green Girls, Inc. - [GEOGRAPHIC_DATA] (ACTP0000443)"
click at [83, 221] on button "Add an Order/Stop" at bounding box center [70, 219] width 61 height 13
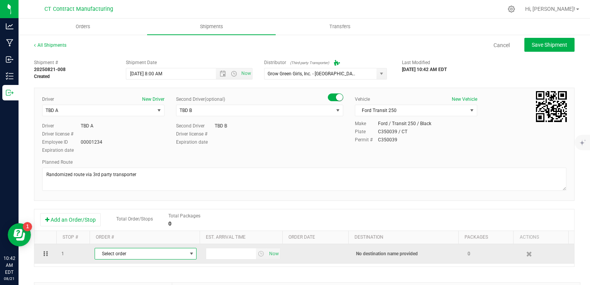
click at [170, 255] on span "Select order" at bounding box center [140, 253] width 91 height 11
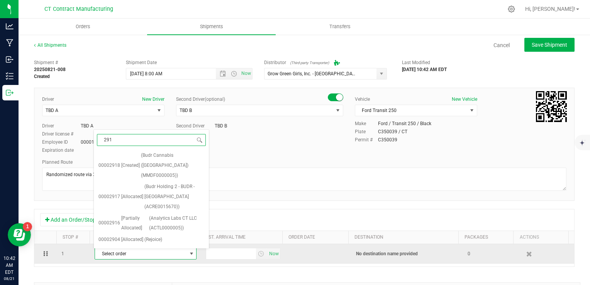
type input "2917"
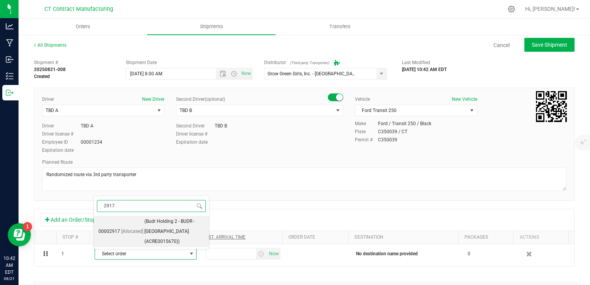
click at [176, 236] on span "(Budr Holding 2 - BUDR - [GEOGRAPHIC_DATA] (ACRE0015670))" at bounding box center [174, 232] width 60 height 30
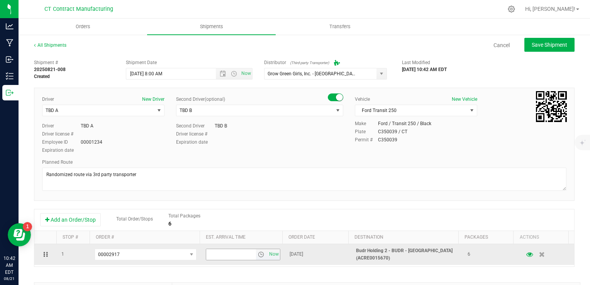
click at [258, 254] on span "select" at bounding box center [261, 254] width 6 height 6
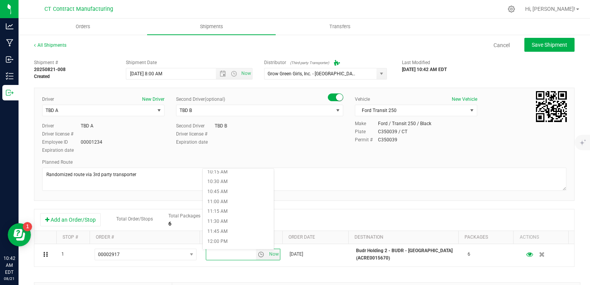
scroll to position [425, 0]
click at [227, 225] on li "12:00 PM" at bounding box center [238, 227] width 71 height 10
click at [289, 217] on div "Add an Order/Stop Total Order/Stops Total Packages 6" at bounding box center [304, 220] width 528 height 14
click at [542, 43] on span "Save Shipment" at bounding box center [549, 45] width 36 height 6
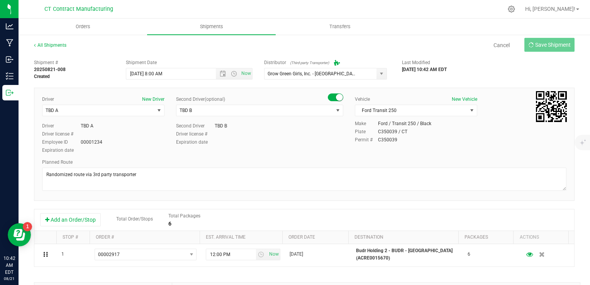
type input "[DATE] 12:00 PM"
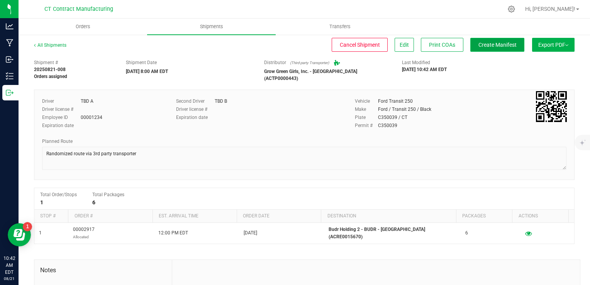
click at [483, 44] on span "Create Manifest" at bounding box center [497, 45] width 38 height 6
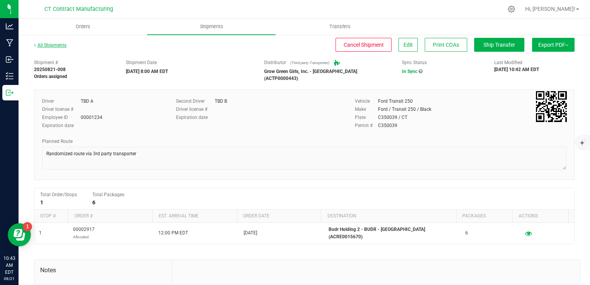
click at [56, 46] on link "All Shipments" at bounding box center [50, 44] width 32 height 5
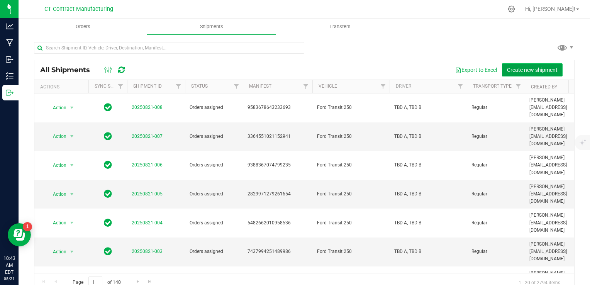
click at [531, 67] on span "Create new shipment" at bounding box center [532, 70] width 51 height 6
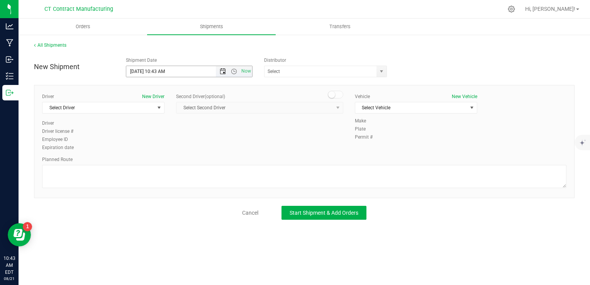
click at [225, 73] on span "Open the date view" at bounding box center [223, 71] width 6 height 6
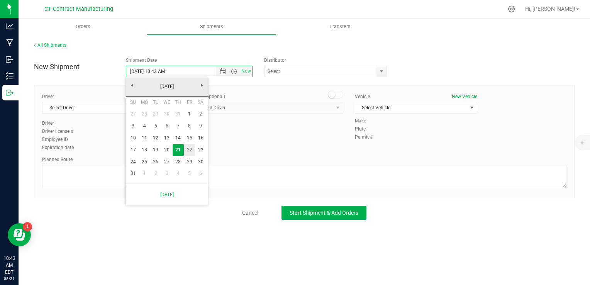
click at [189, 149] on link "22" at bounding box center [189, 150] width 11 height 12
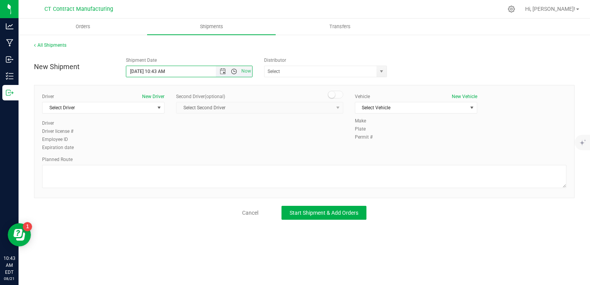
click at [233, 73] on span "Open the time view" at bounding box center [234, 71] width 6 height 6
click at [150, 86] on li "8:00 AM" at bounding box center [188, 88] width 125 height 10
type input "[DATE] 8:00 AM"
click at [381, 70] on span "select" at bounding box center [381, 71] width 6 height 6
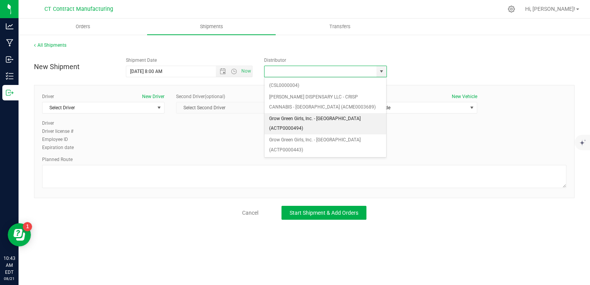
scroll to position [77, 0]
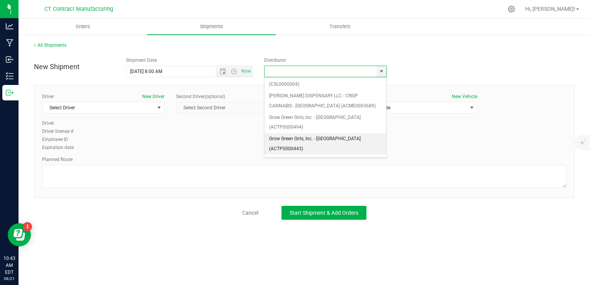
click at [330, 133] on li "Grow Green Girls, Inc. - [GEOGRAPHIC_DATA] (ACTP0000443)" at bounding box center [325, 143] width 122 height 21
type input "Grow Green Girls, Inc. - [GEOGRAPHIC_DATA] (ACTP0000443)"
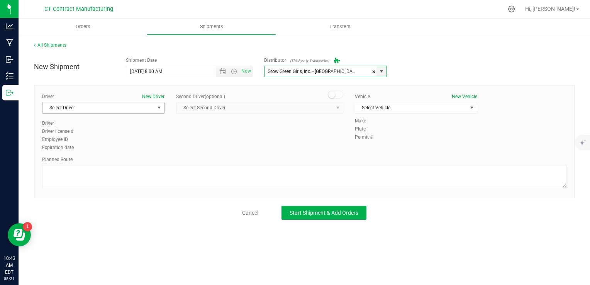
click at [134, 112] on span "Select Driver" at bounding box center [98, 107] width 112 height 11
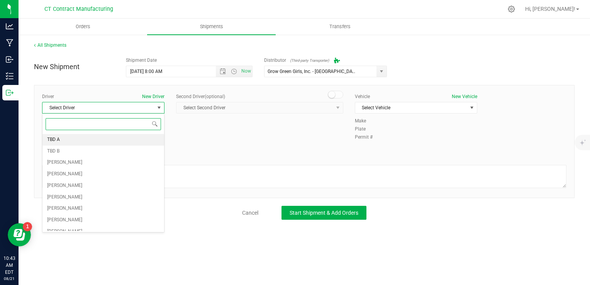
click at [99, 139] on li "TBD A" at bounding box center [103, 140] width 122 height 12
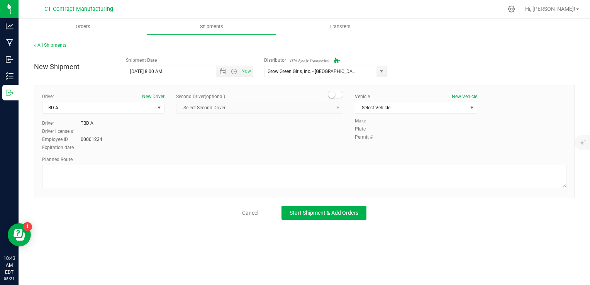
click at [335, 94] on span at bounding box center [335, 95] width 15 height 8
drag, startPoint x: 319, startPoint y: 107, endPoint x: 312, endPoint y: 110, distance: 8.1
click at [319, 107] on span "Select Second Driver" at bounding box center [254, 107] width 157 height 11
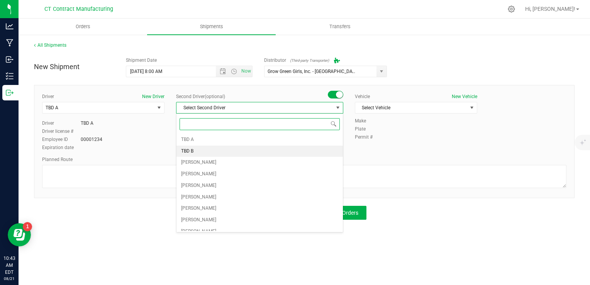
click at [227, 150] on li "TBD B" at bounding box center [259, 151] width 166 height 12
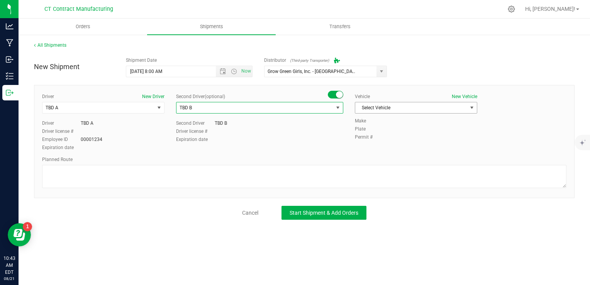
click at [391, 106] on span "Select Vehicle" at bounding box center [411, 107] width 112 height 11
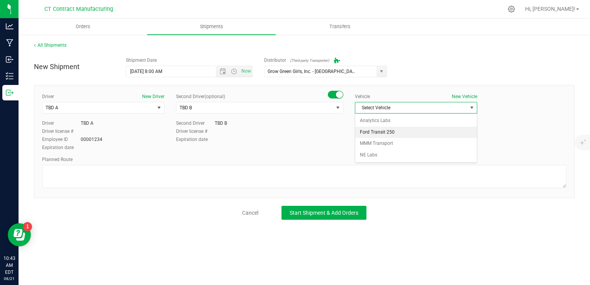
click at [392, 134] on li "Ford Transit 250" at bounding box center [416, 133] width 122 height 12
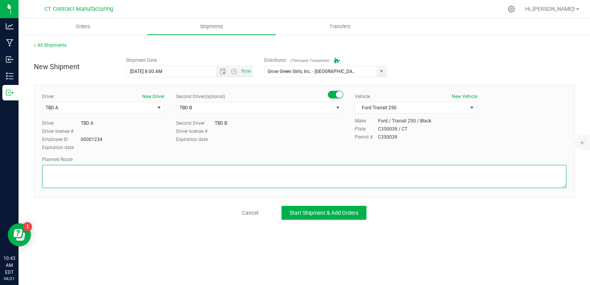
click at [288, 165] on textarea at bounding box center [304, 176] width 524 height 23
paste textarea "Randomized route via 3rd party transporter"
type textarea "Randomized route via 3rd party transporter"
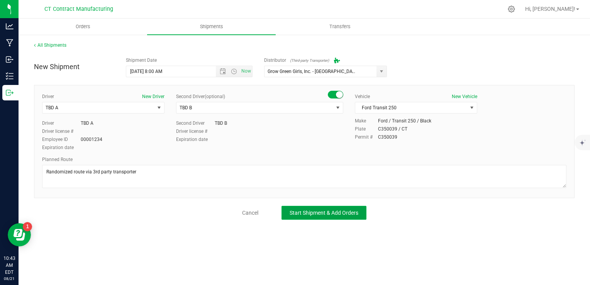
click at [314, 210] on span "Start Shipment & Add Orders" at bounding box center [323, 213] width 69 height 6
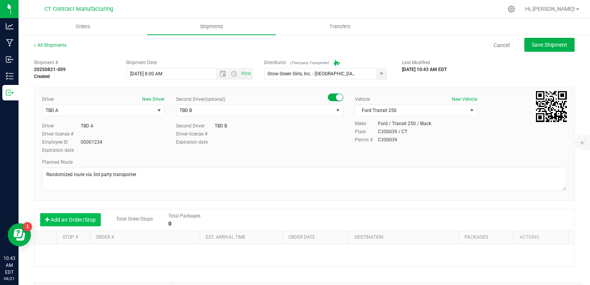
click at [81, 219] on button "Add an Order/Stop" at bounding box center [70, 219] width 61 height 13
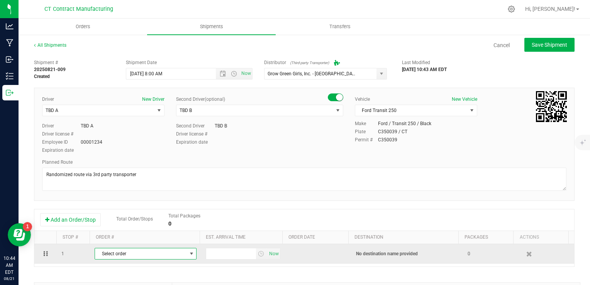
click at [167, 251] on span "Select order" at bounding box center [140, 253] width 91 height 11
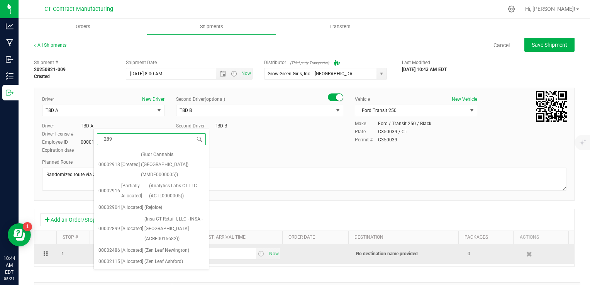
type input "2899"
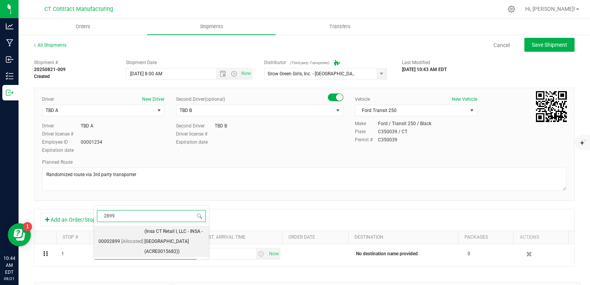
click at [161, 243] on span "(Insa CT Retail I, LLC - INSA - [GEOGRAPHIC_DATA] (ACRE0015682))" at bounding box center [174, 242] width 60 height 30
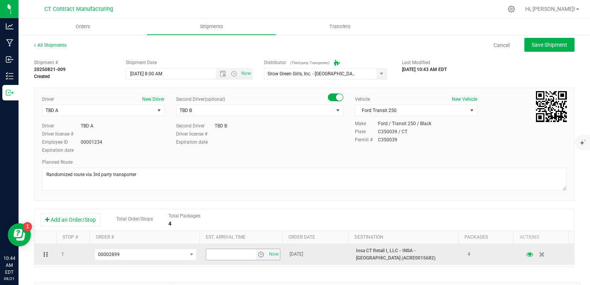
click at [258, 252] on span "select" at bounding box center [261, 254] width 6 height 6
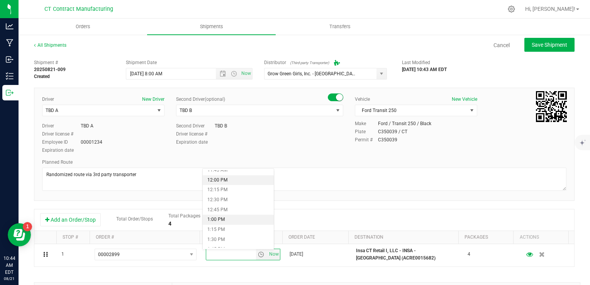
scroll to position [463, 0]
click at [229, 208] on li "12:30 PM" at bounding box center [238, 208] width 71 height 10
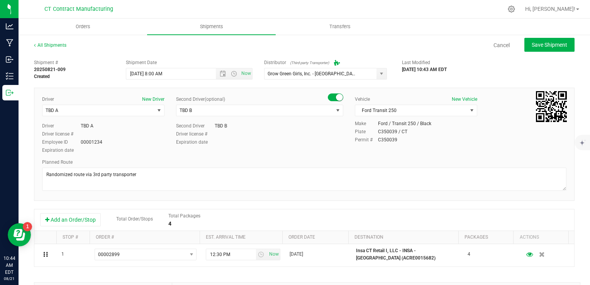
click at [304, 199] on div "Driver New Driver TBD A Select Driver TBD A TBD B [PERSON_NAME] [PERSON_NAME] […" at bounding box center [304, 144] width 540 height 113
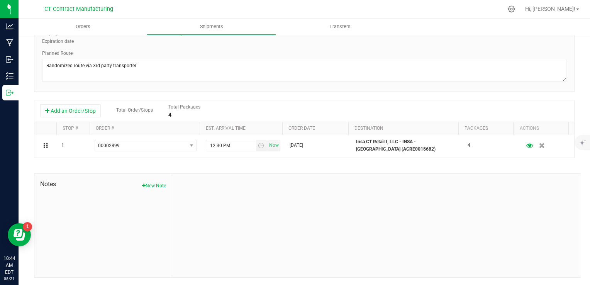
scroll to position [0, 0]
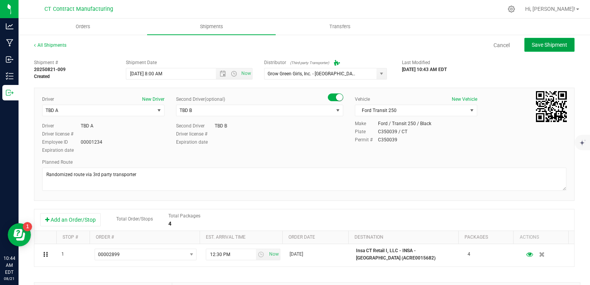
click at [539, 43] on span "Save Shipment" at bounding box center [549, 45] width 36 height 6
type input "[DATE] 12:00 PM"
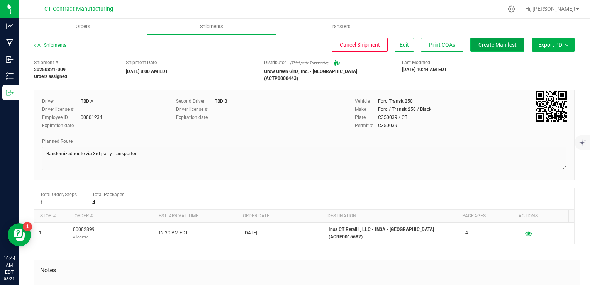
click at [478, 46] on span "Create Manifest" at bounding box center [497, 45] width 38 height 6
